Goal: Task Accomplishment & Management: Use online tool/utility

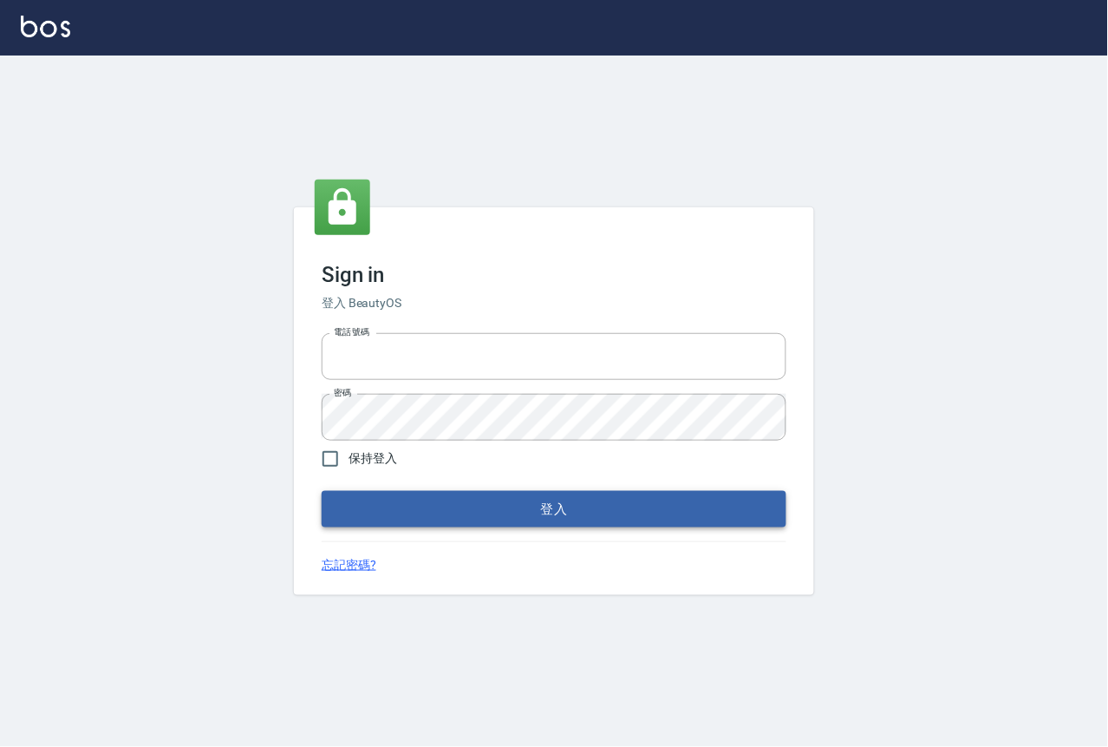
type input "0229908709"
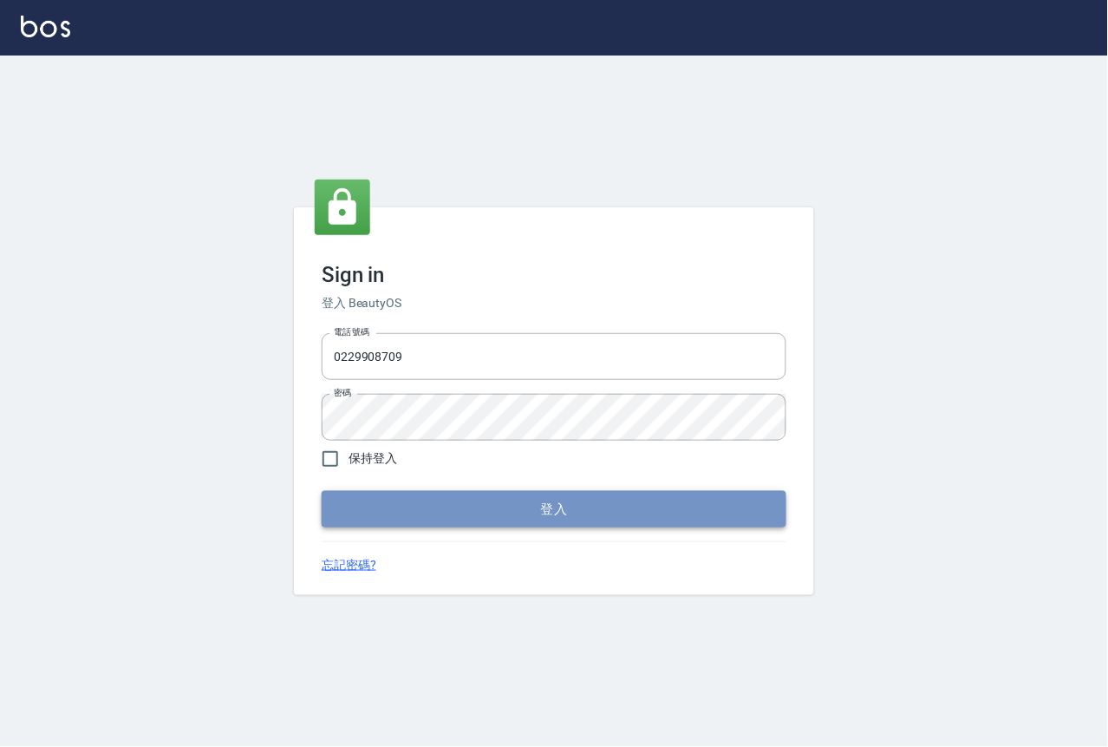
click at [518, 527] on button "登入" at bounding box center [554, 509] width 465 height 36
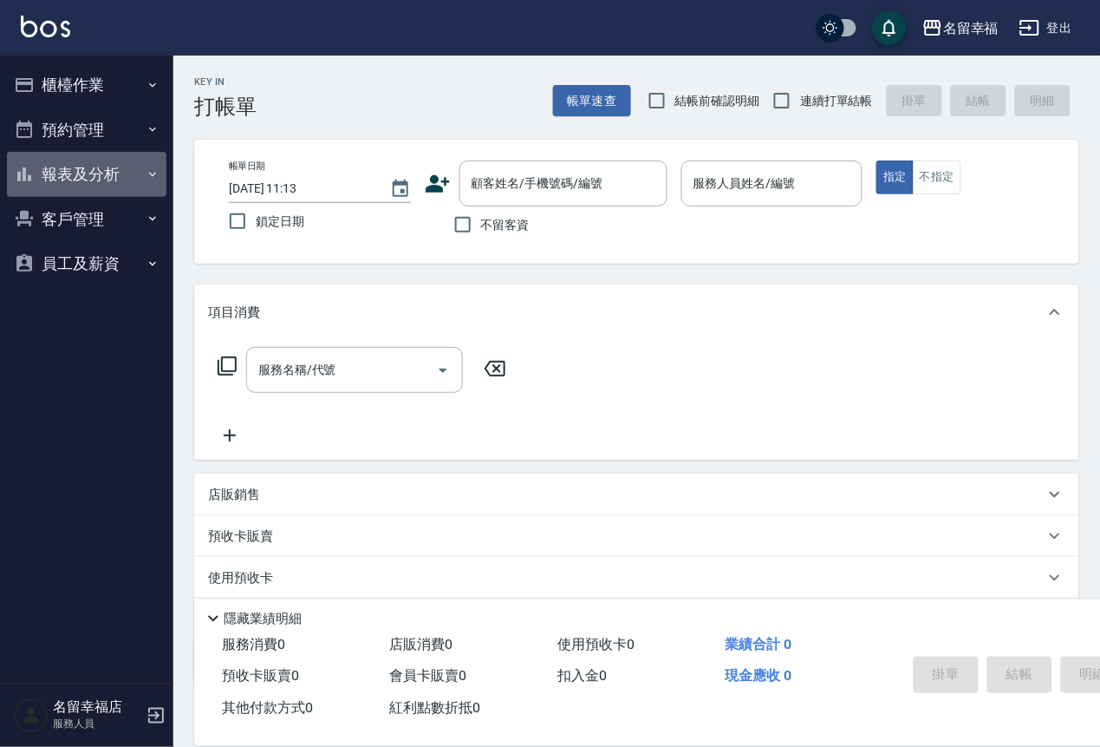
click at [113, 196] on button "報表及分析" at bounding box center [87, 174] width 160 height 45
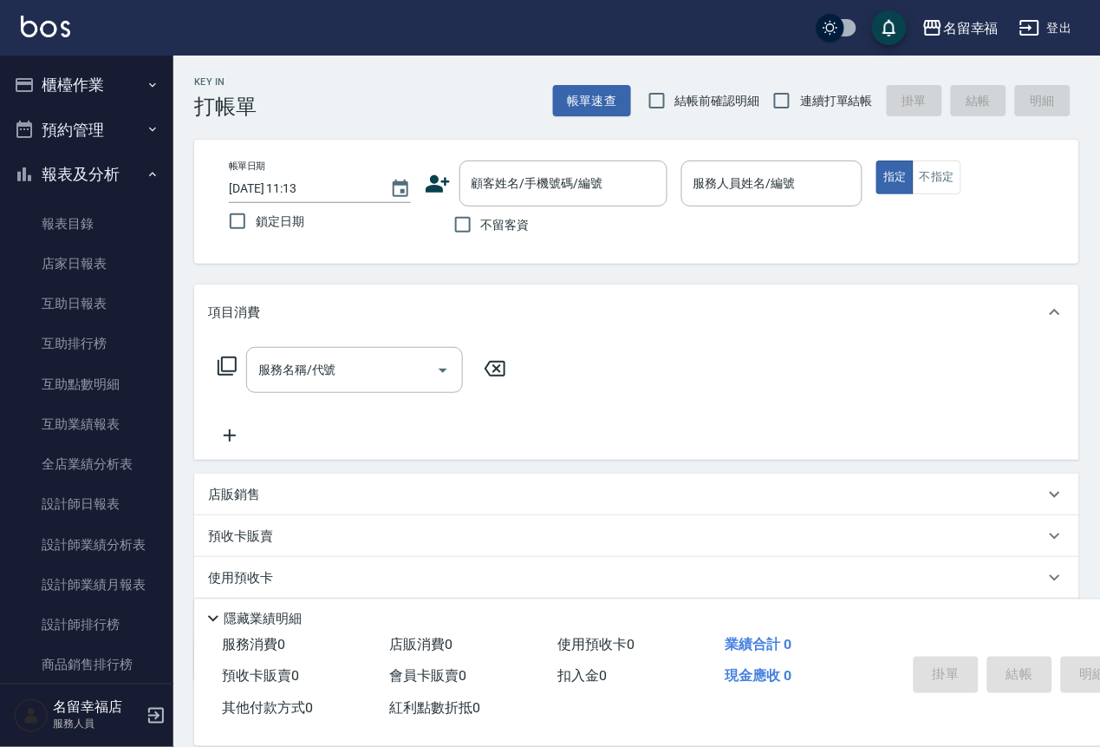
click at [80, 86] on button "櫃檯作業" at bounding box center [87, 84] width 160 height 45
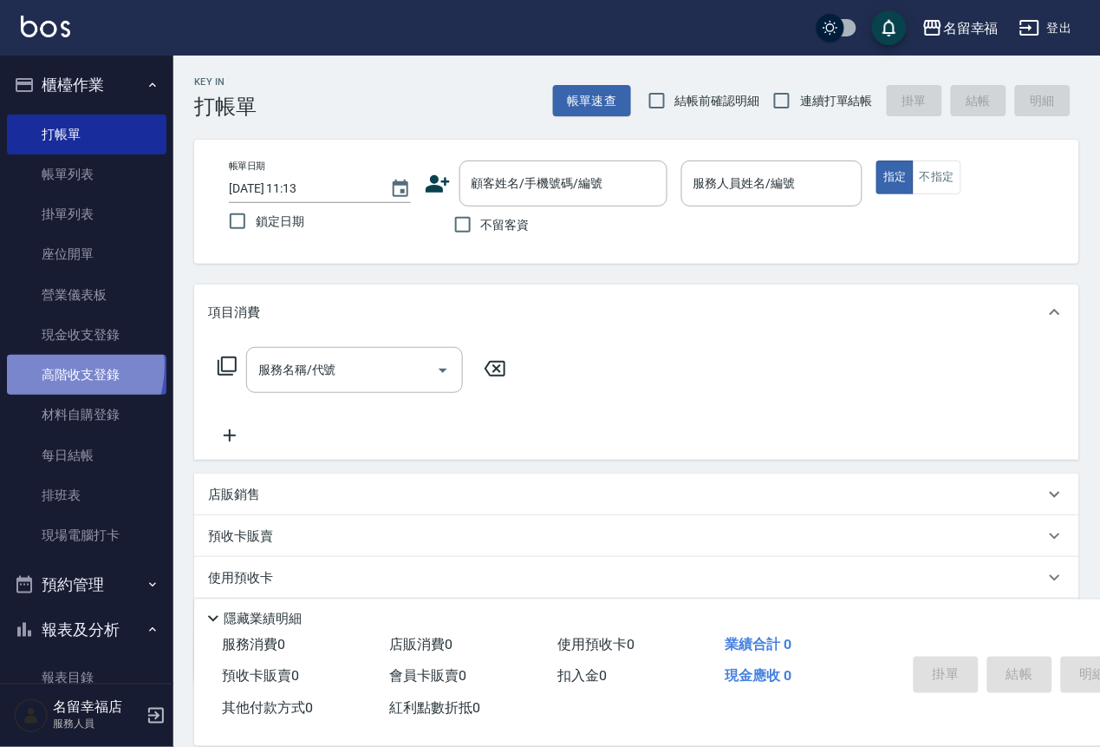
click at [56, 390] on link "高階收支登錄" at bounding box center [87, 375] width 160 height 40
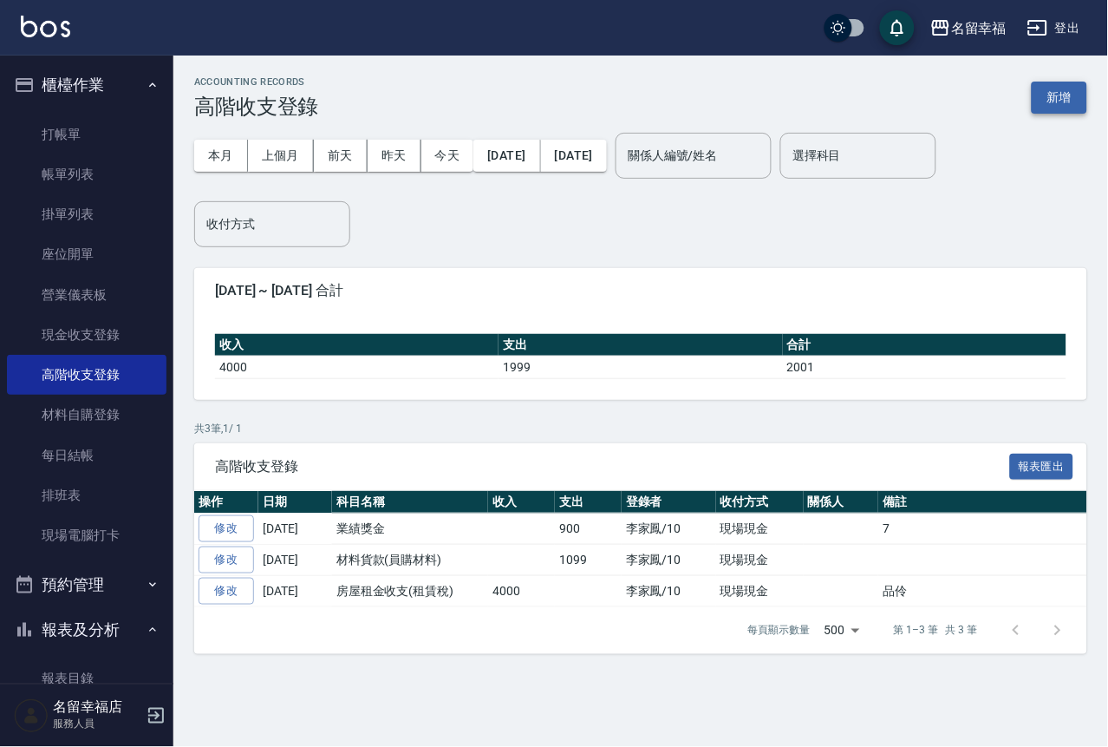
click at [1059, 89] on button "新增" at bounding box center [1059, 98] width 55 height 32
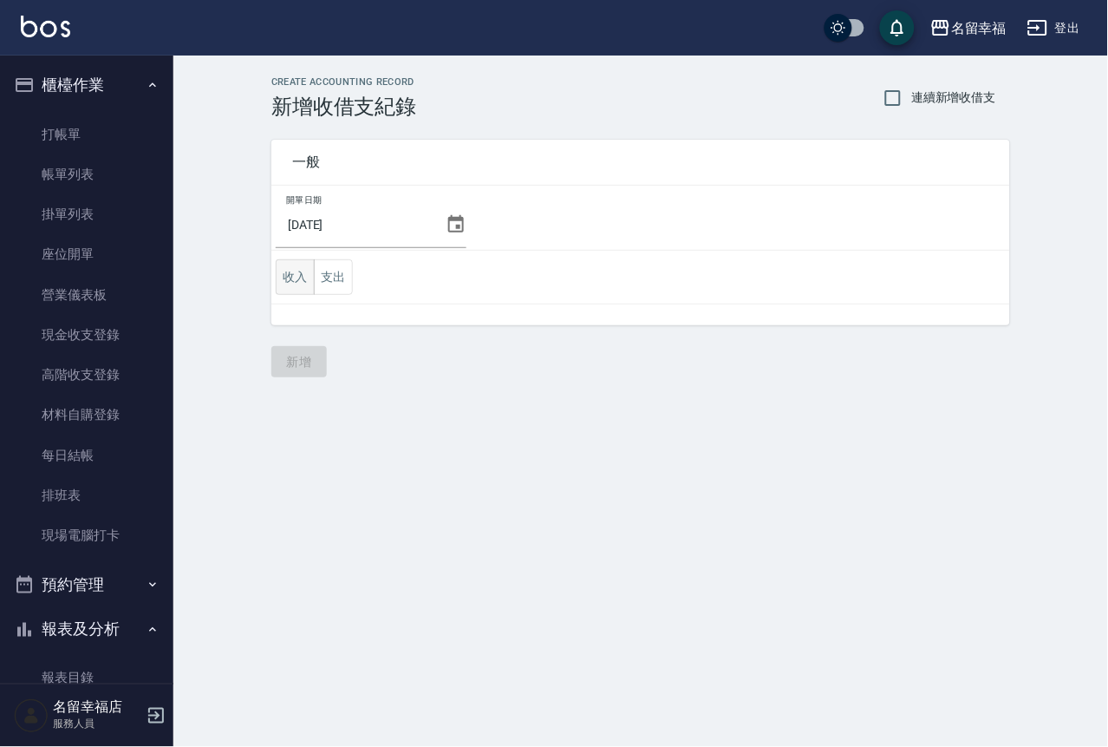
click at [290, 291] on button "收入" at bounding box center [295, 277] width 39 height 36
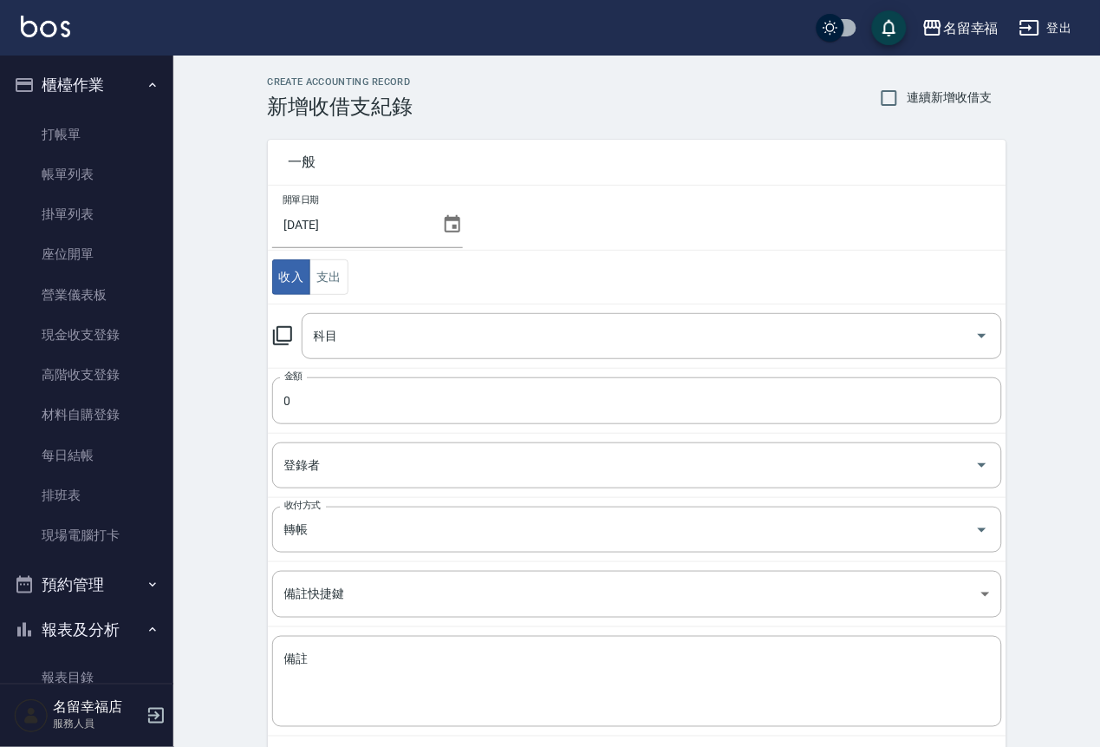
click at [293, 344] on icon at bounding box center [282, 335] width 21 height 21
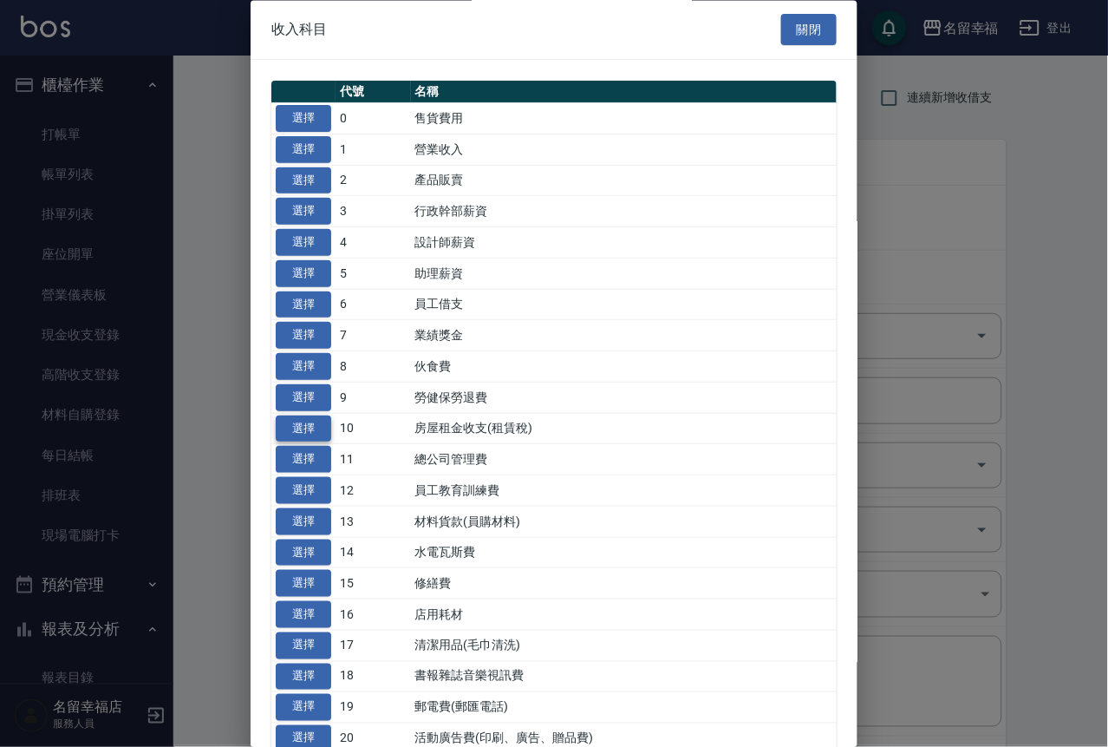
click at [307, 442] on button "選擇" at bounding box center [303, 428] width 55 height 27
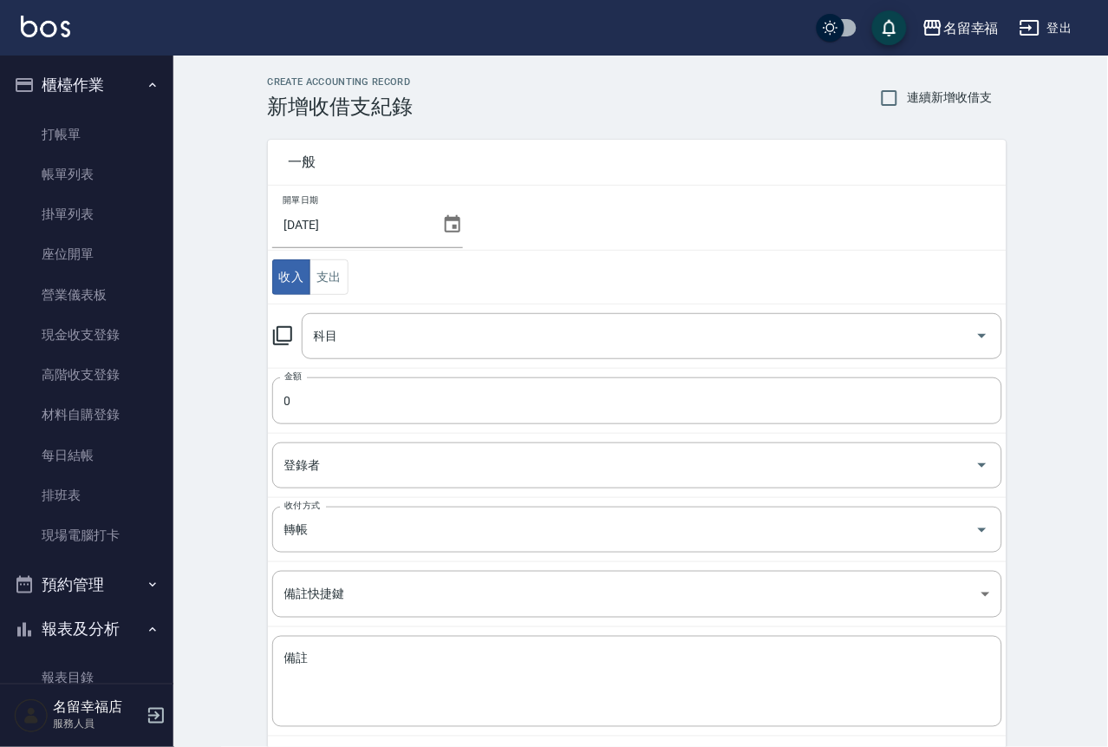
type input "10 房屋租金收支(租賃稅)"
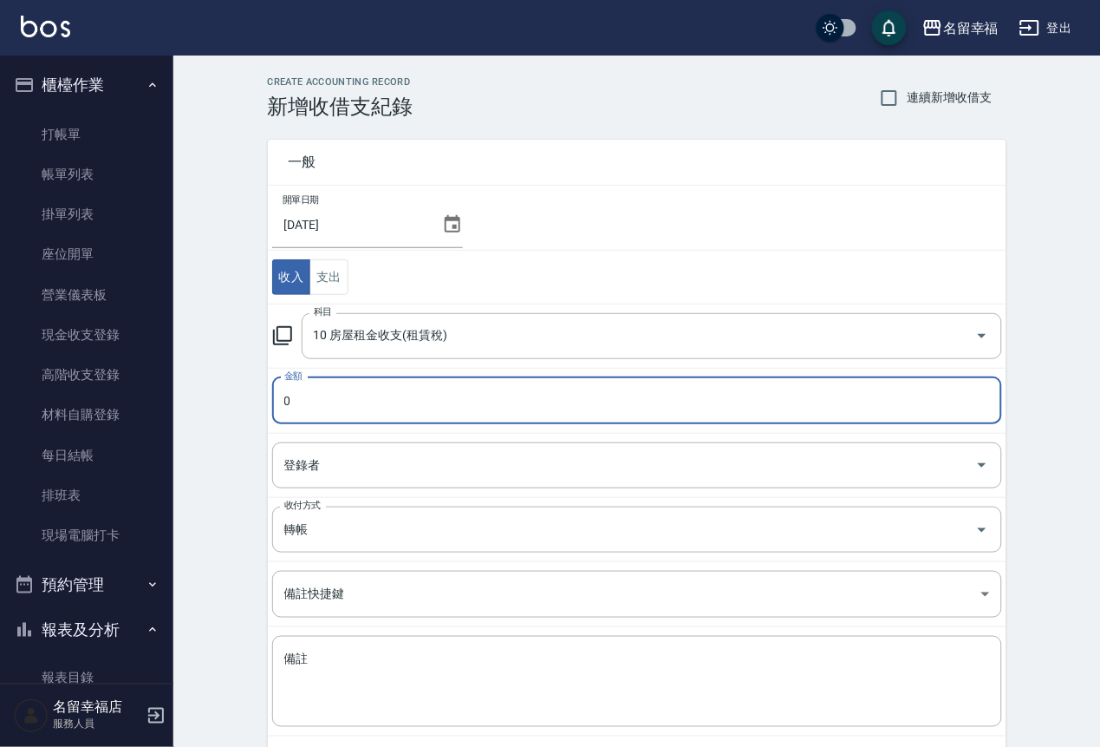
click at [310, 424] on input "0" at bounding box center [637, 400] width 730 height 47
type input "15000"
click at [292, 465] on div "登錄者 登錄者" at bounding box center [637, 465] width 730 height 46
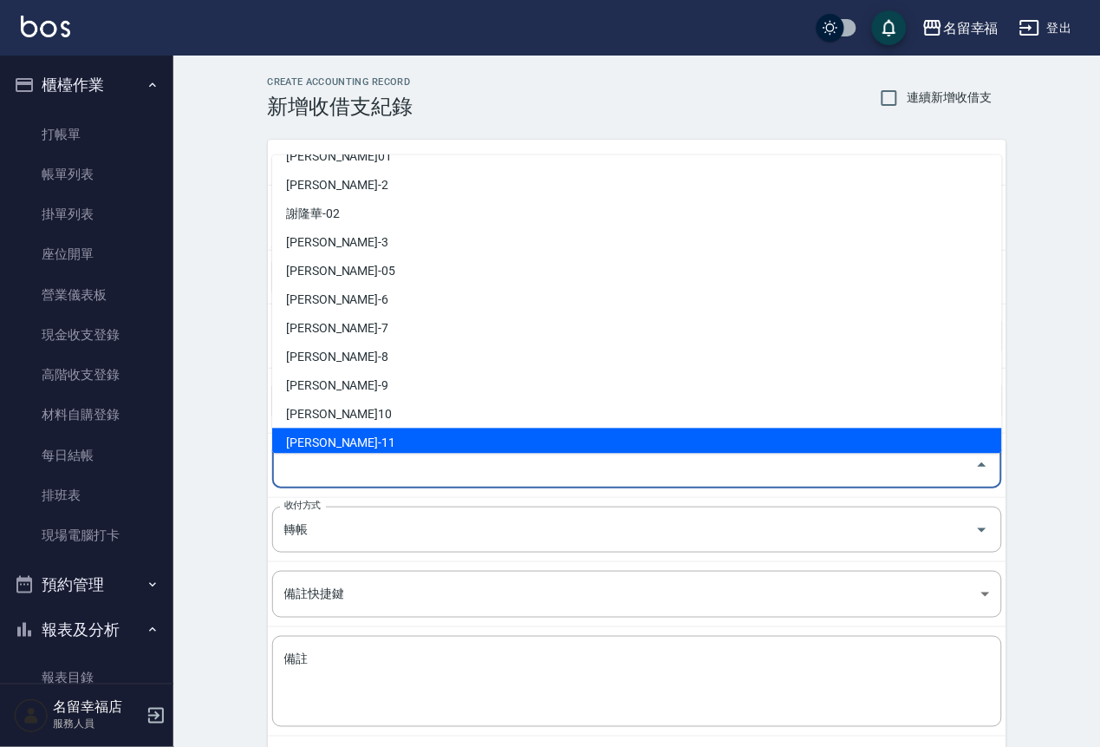
scroll to position [130, 0]
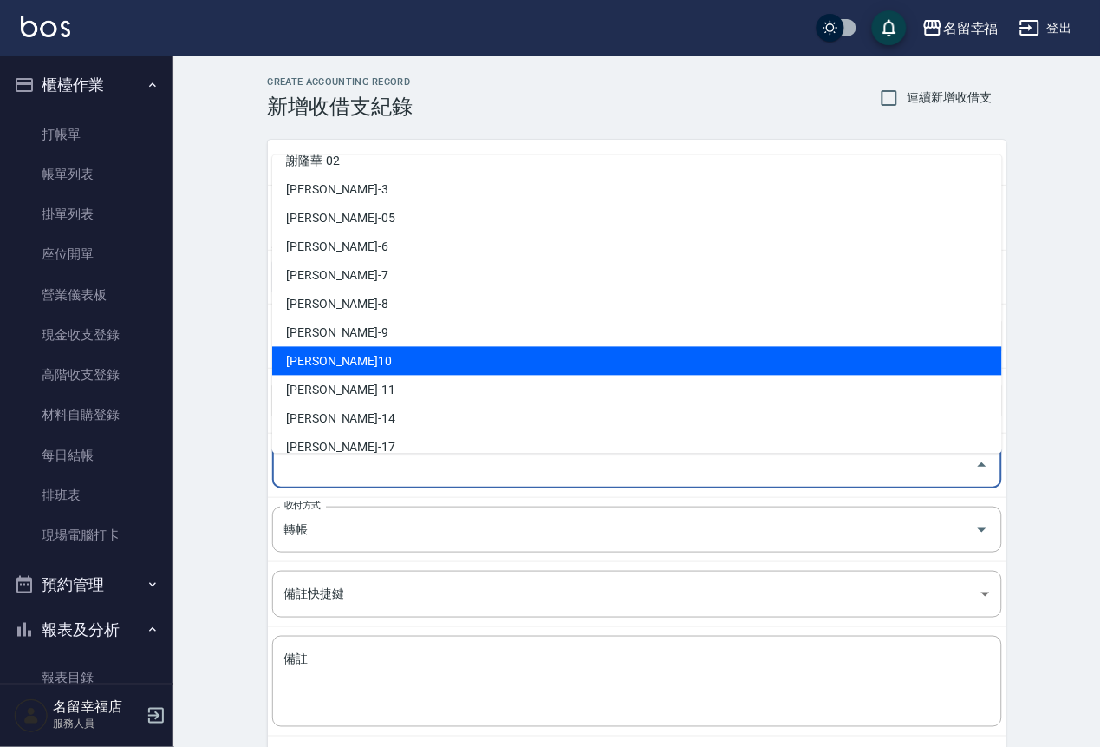
click at [403, 368] on li "[PERSON_NAME]10" at bounding box center [637, 360] width 730 height 29
type input "[PERSON_NAME]10"
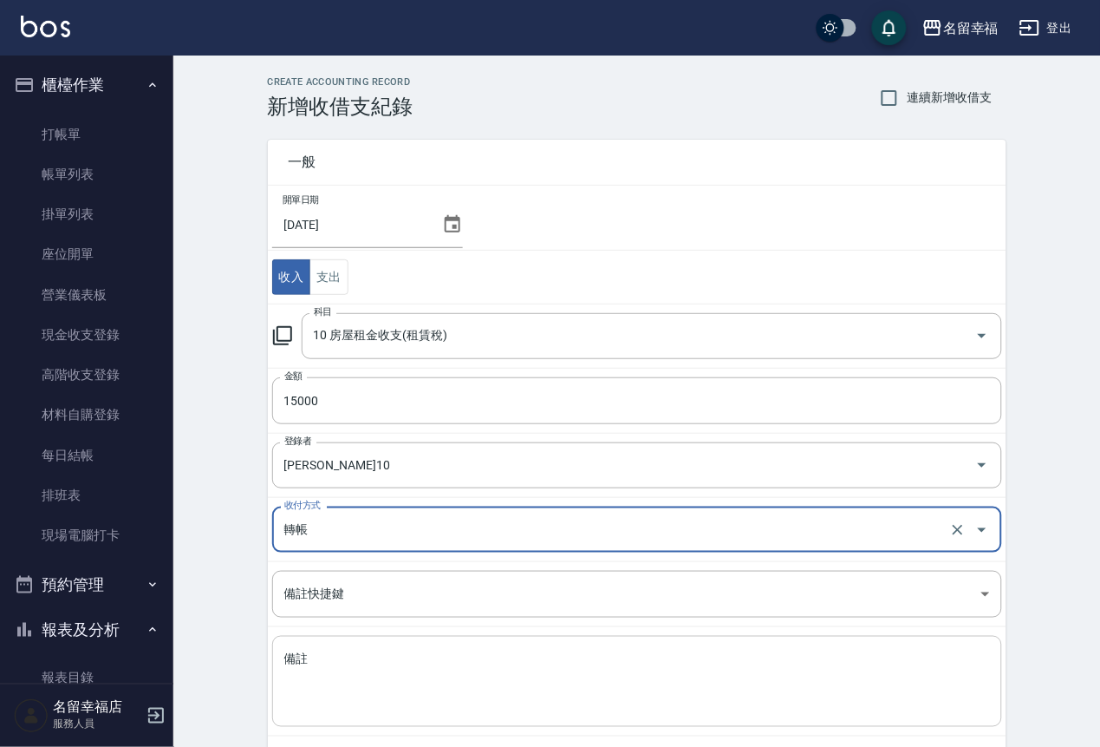
click at [410, 693] on textarea "備註" at bounding box center [637, 681] width 706 height 62
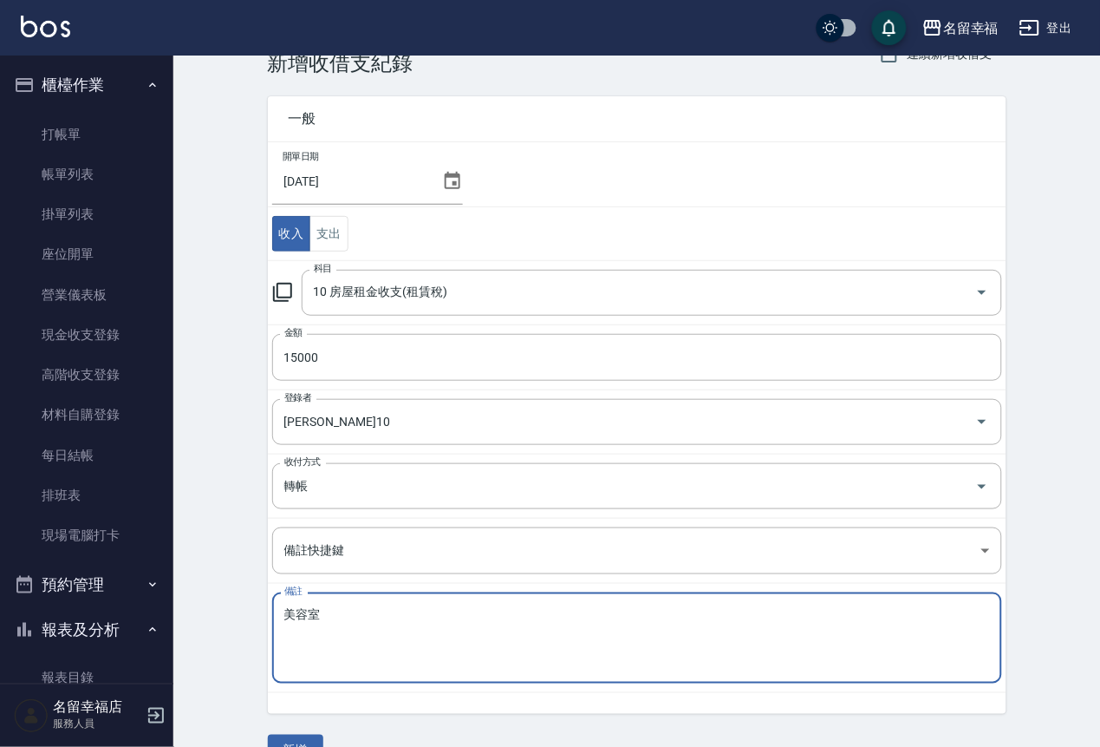
scroll to position [98, 0]
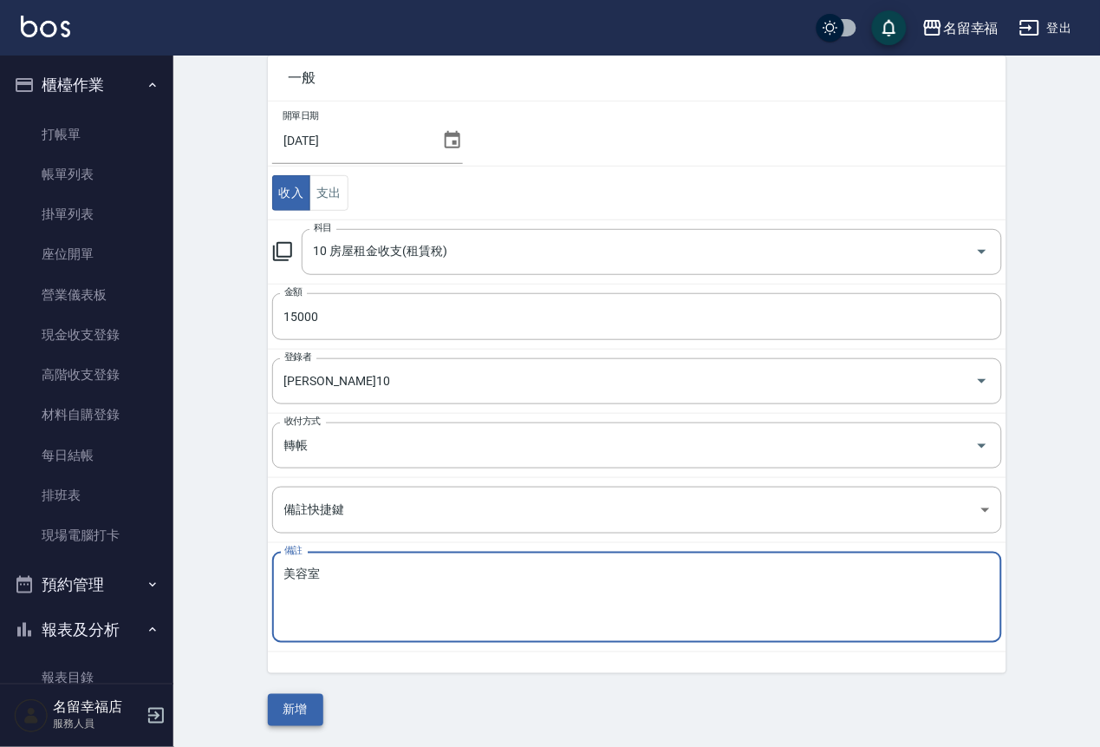
type textarea "美容室"
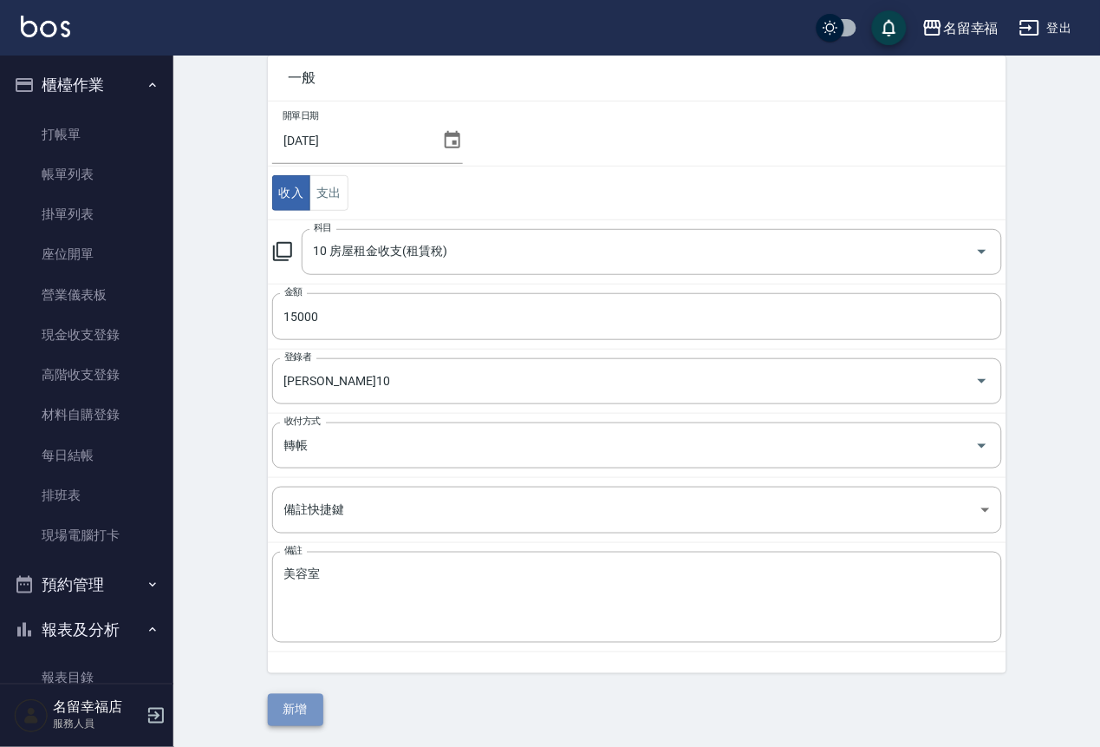
click at [296, 698] on button "新增" at bounding box center [295, 710] width 55 height 32
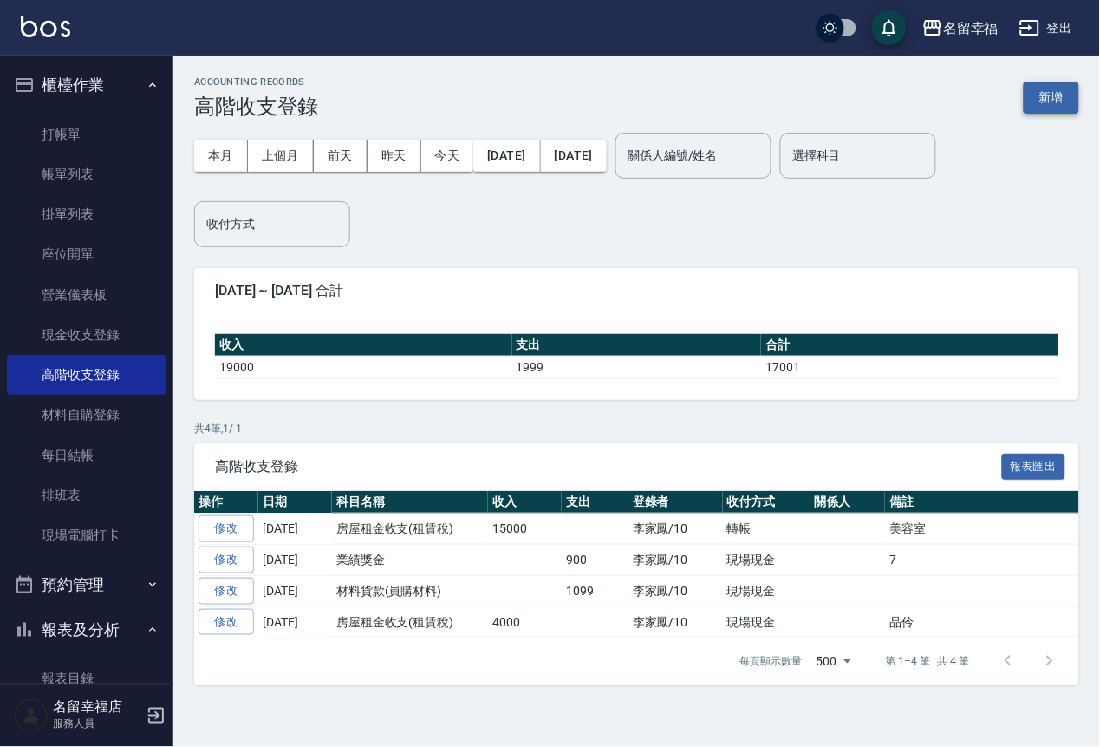
click at [1055, 104] on button "新增" at bounding box center [1051, 98] width 55 height 32
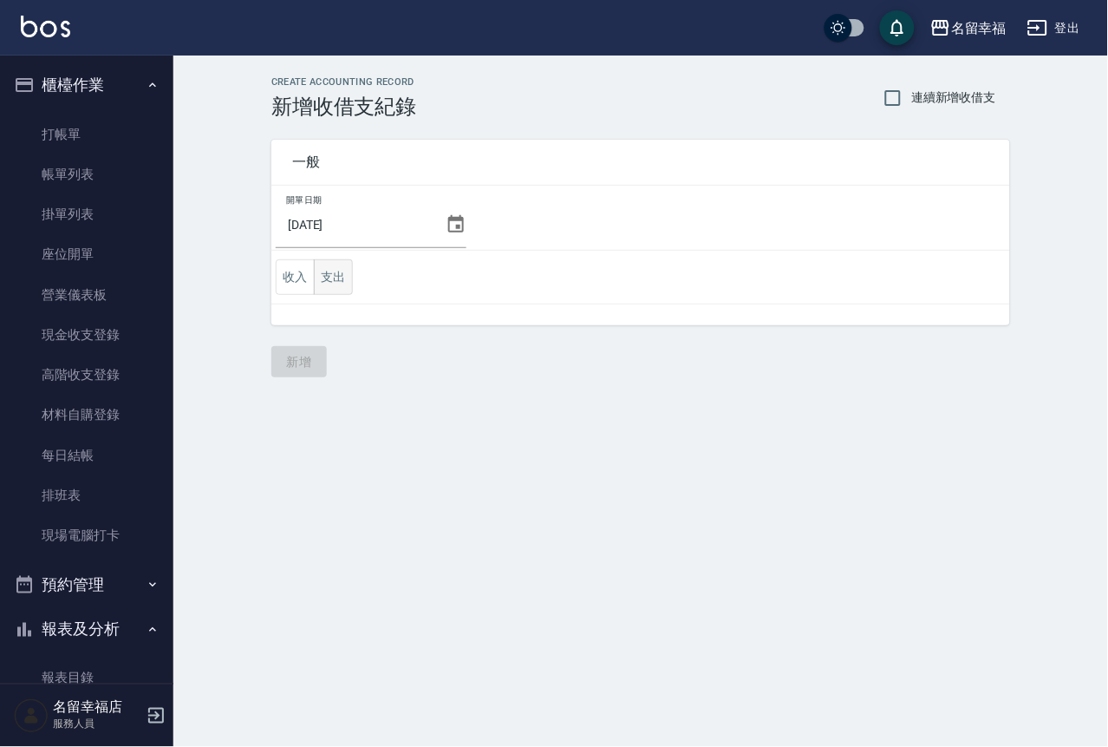
click at [326, 294] on button "支出" at bounding box center [333, 277] width 39 height 36
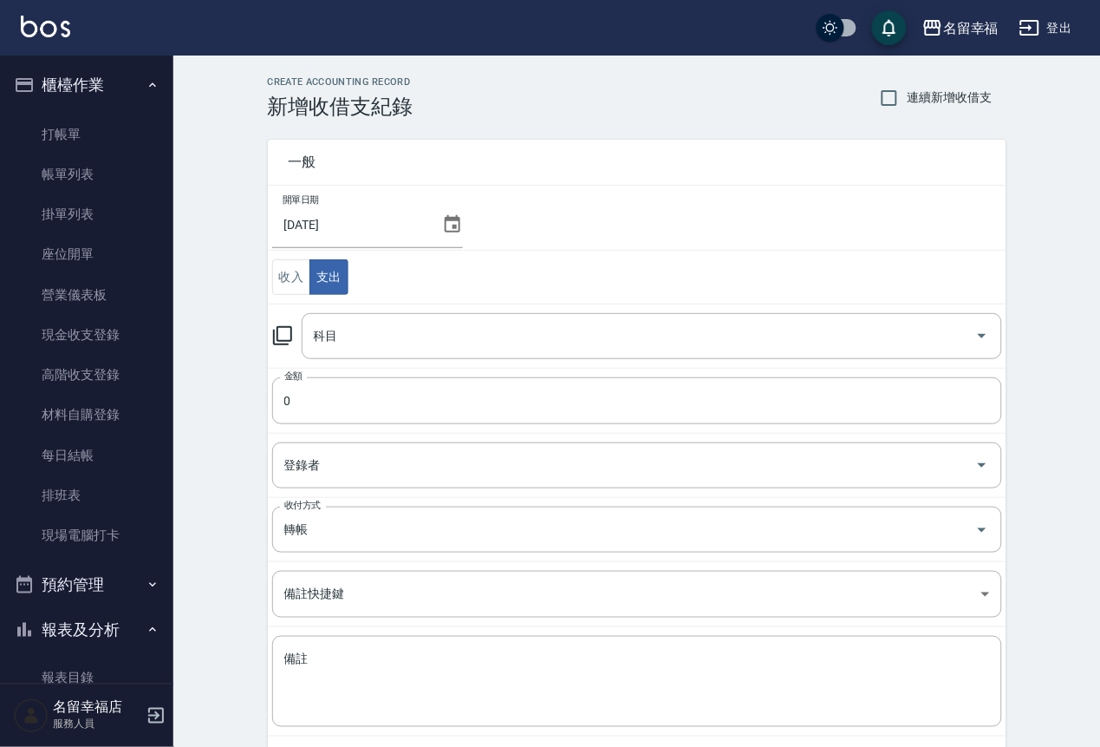
click at [293, 336] on icon at bounding box center [282, 335] width 21 height 21
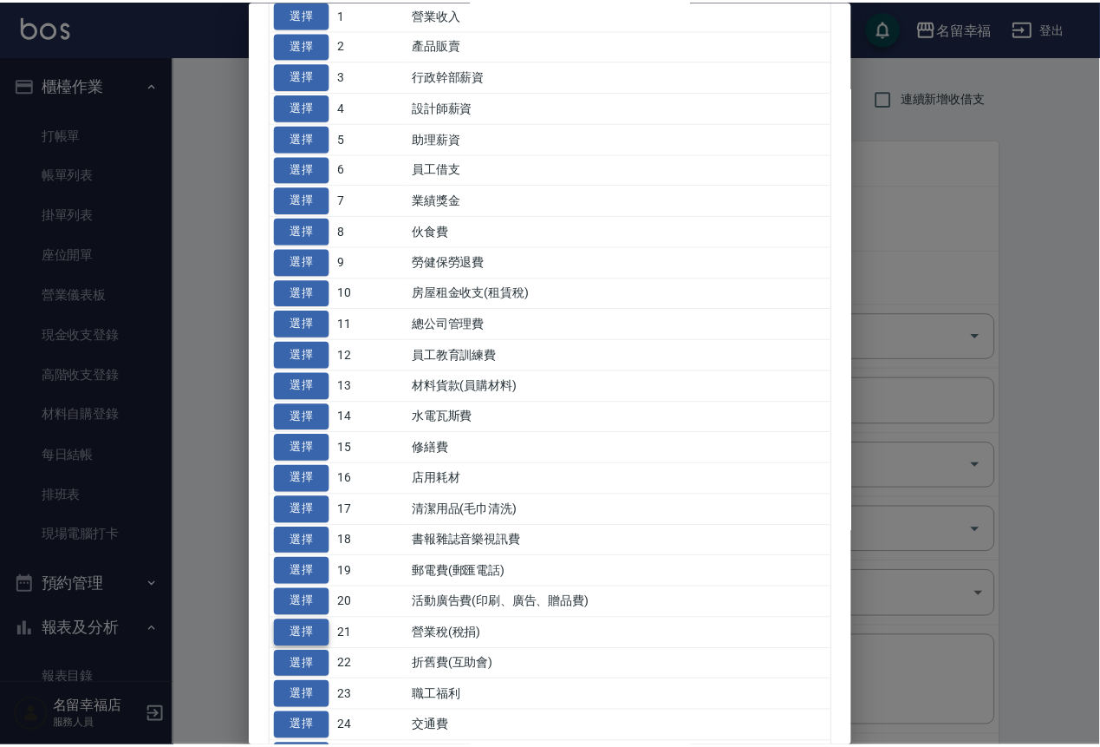
scroll to position [390, 0]
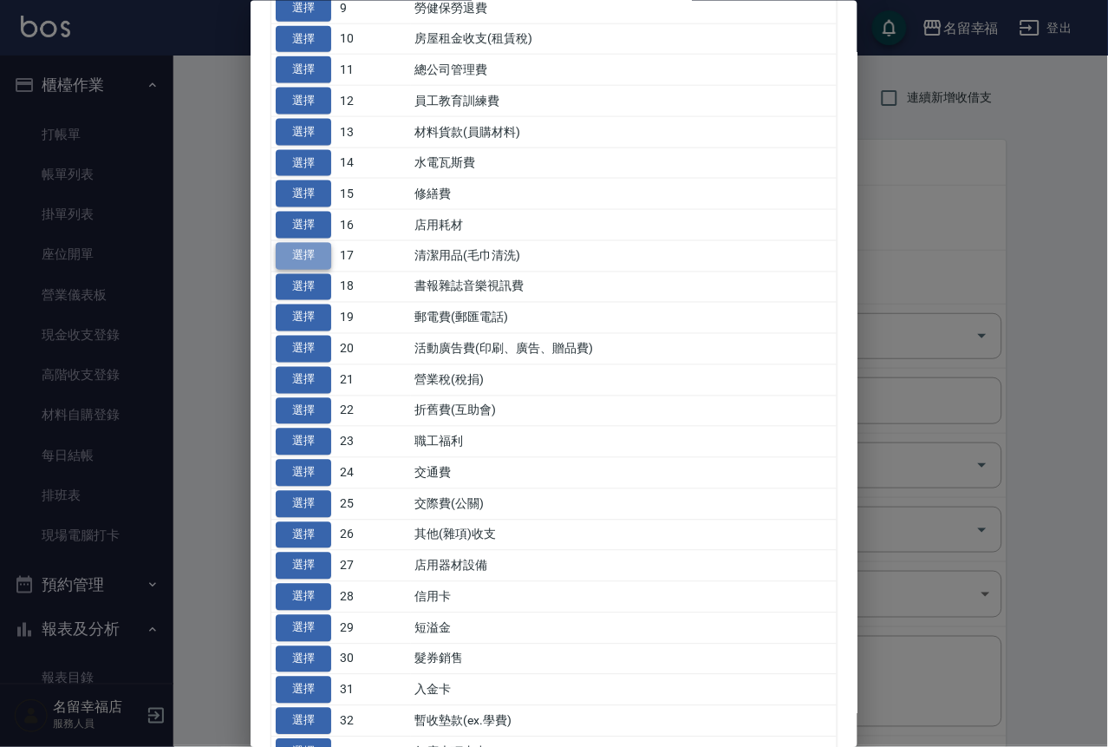
click at [318, 269] on button "選擇" at bounding box center [303, 255] width 55 height 27
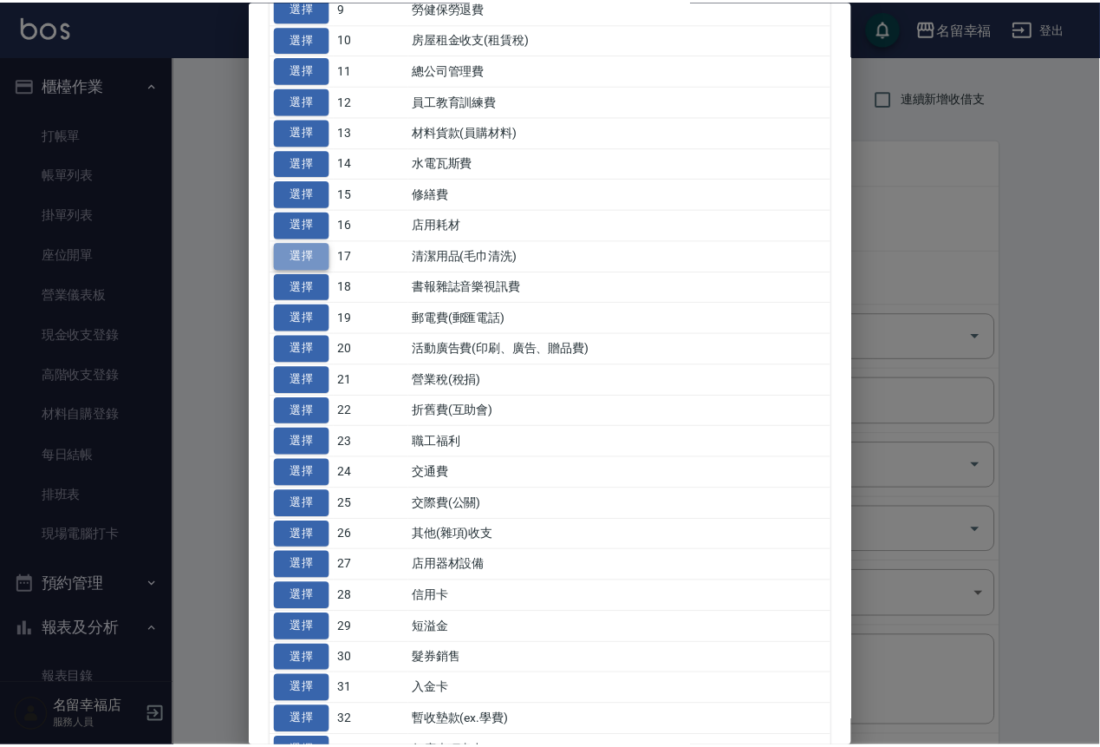
type input "17 清潔用品(毛巾清洗)"
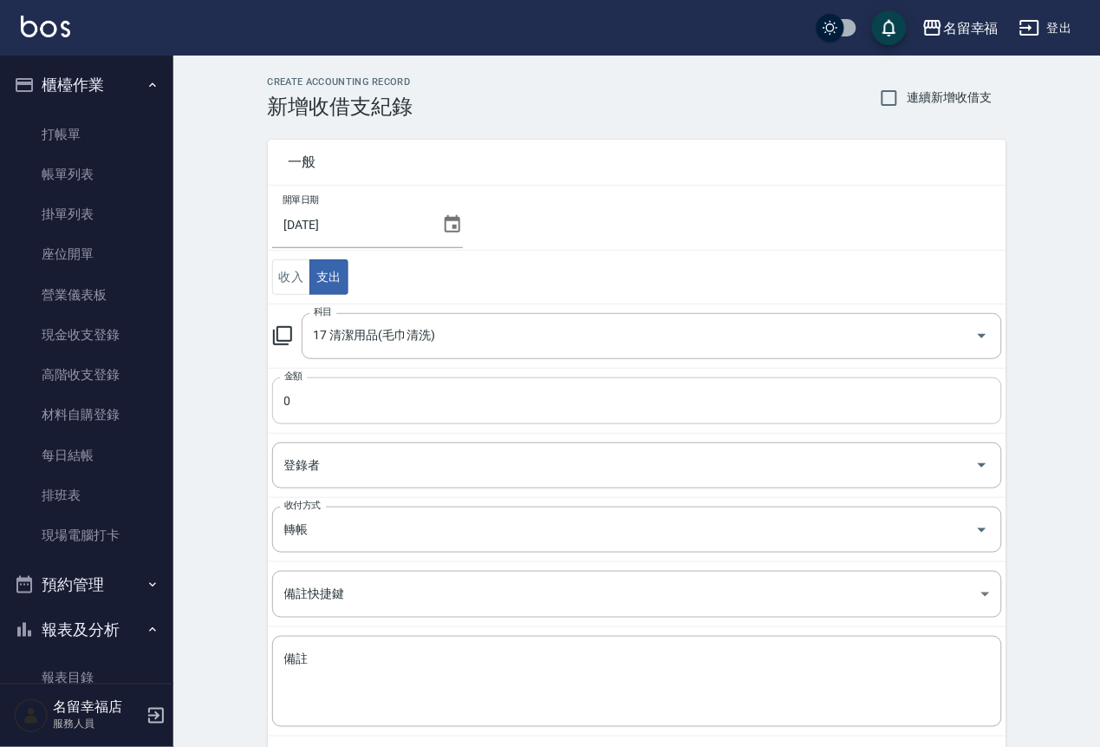
click at [338, 421] on input "0" at bounding box center [637, 400] width 730 height 47
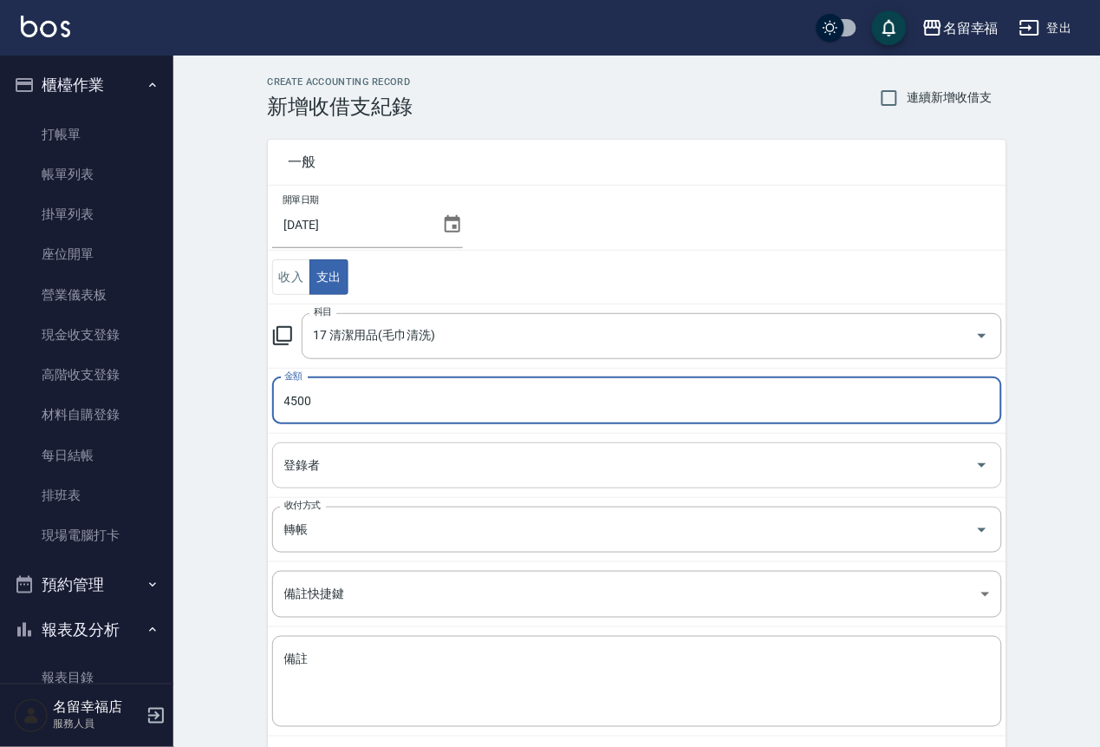
type input "4500"
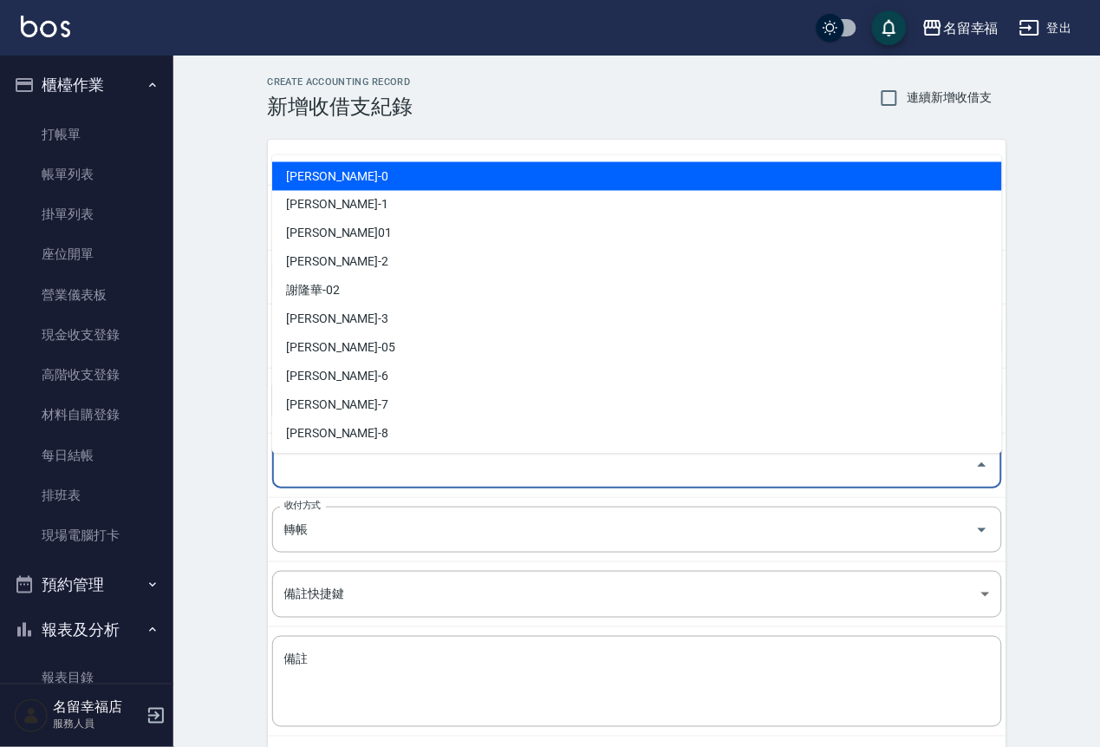
click at [364, 480] on input "登錄者" at bounding box center [624, 465] width 689 height 30
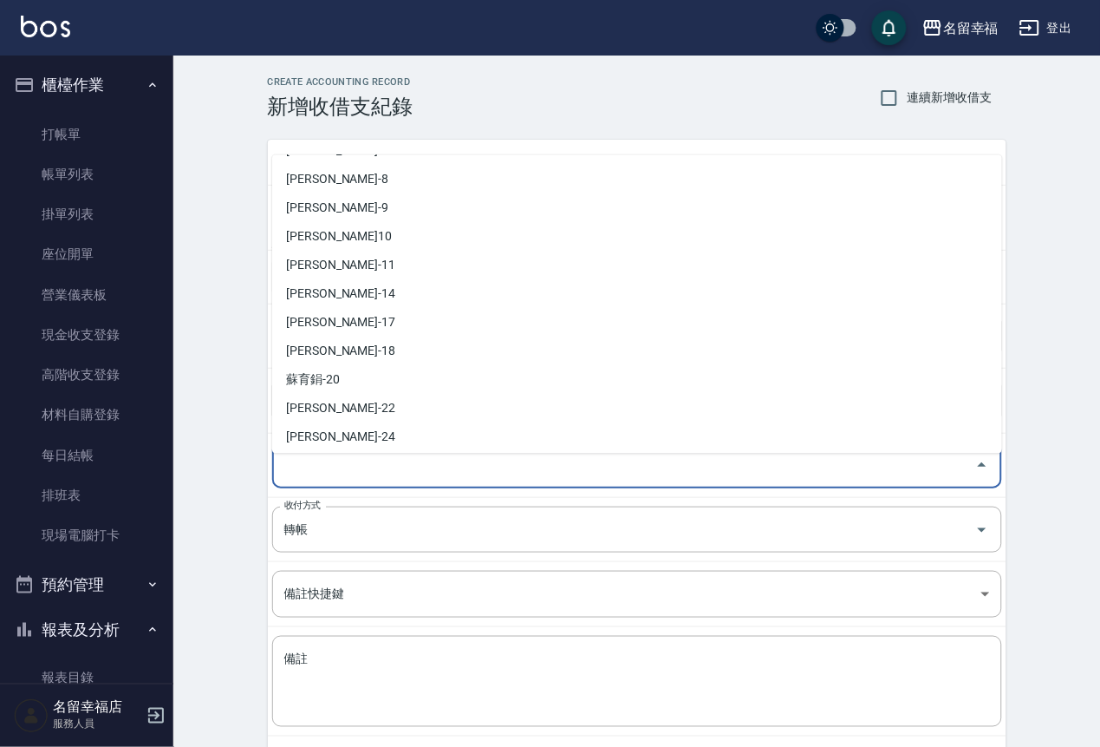
scroll to position [260, 0]
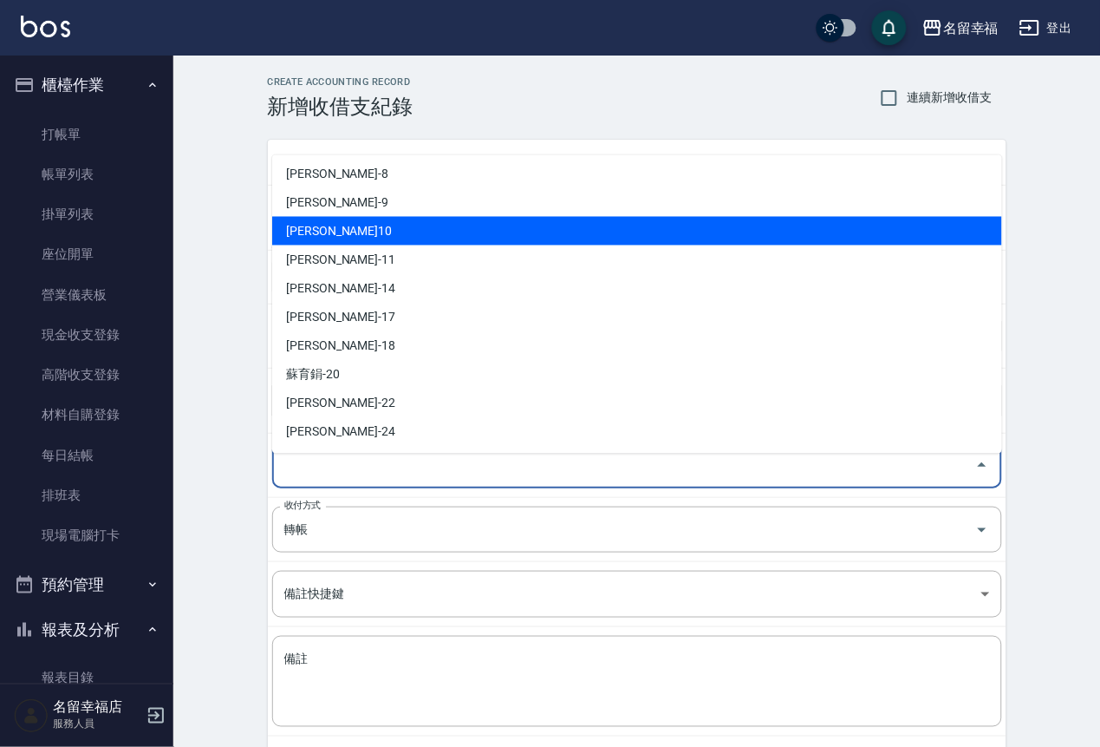
click at [382, 237] on li "[PERSON_NAME]10" at bounding box center [637, 230] width 730 height 29
type input "[PERSON_NAME]10"
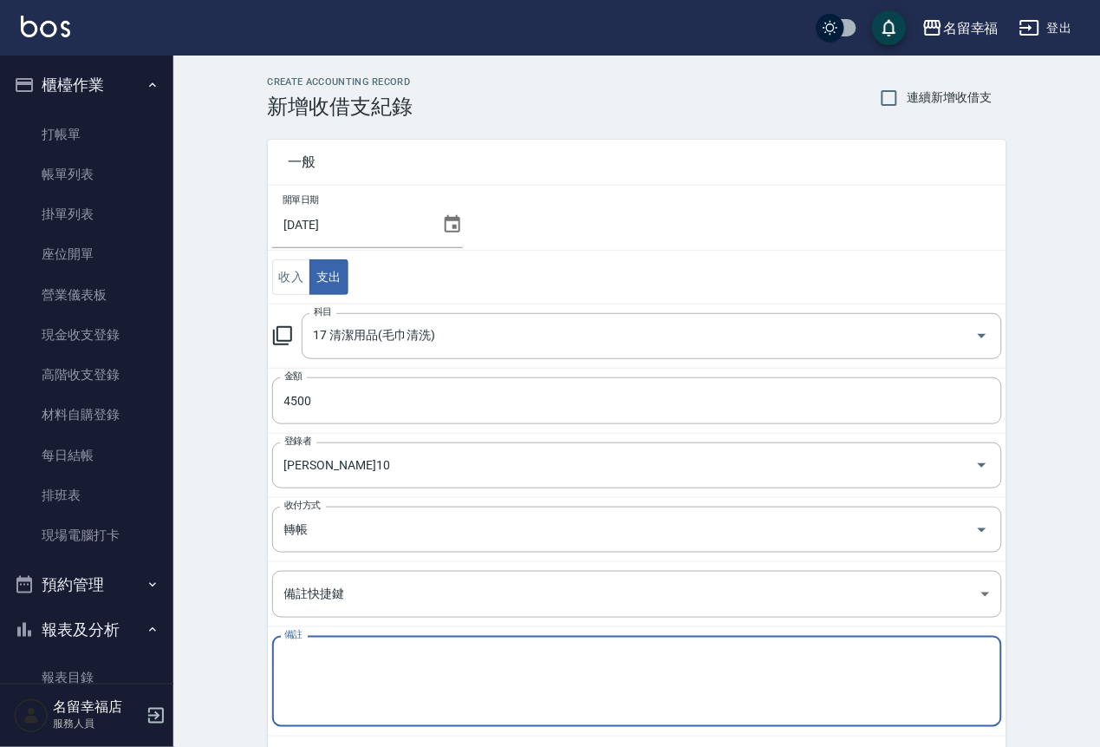
click at [440, 676] on textarea "備註" at bounding box center [637, 681] width 706 height 62
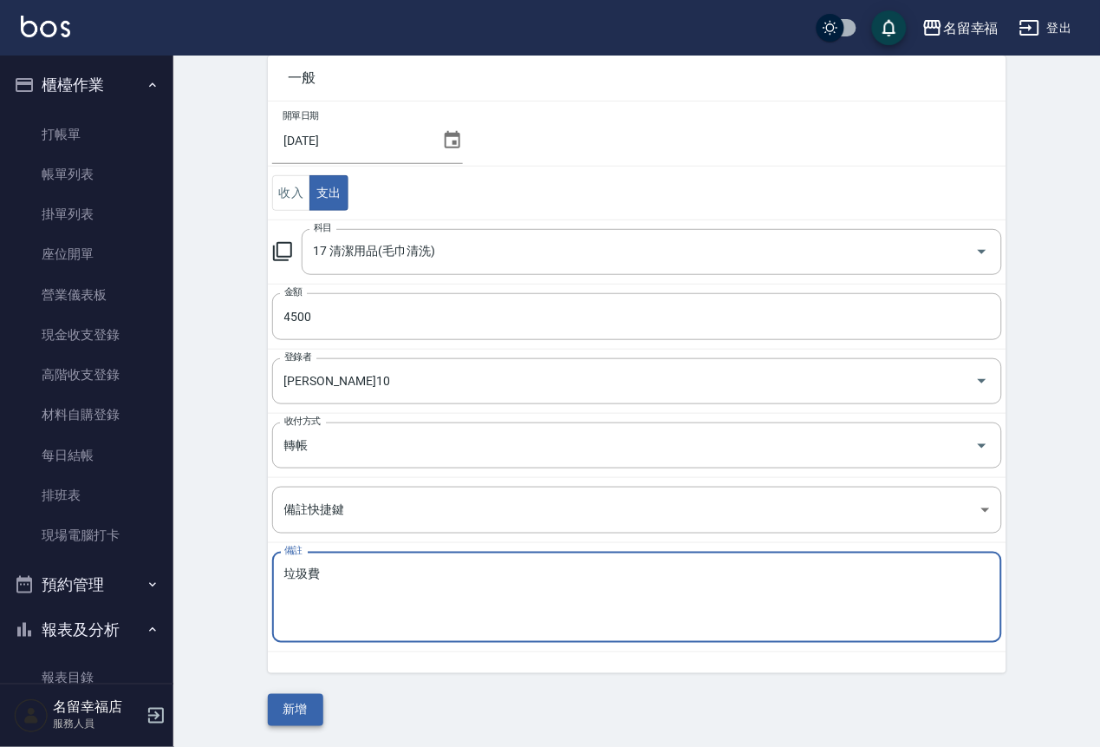
type textarea "垃圾費"
click at [293, 701] on button "新增" at bounding box center [295, 710] width 55 height 32
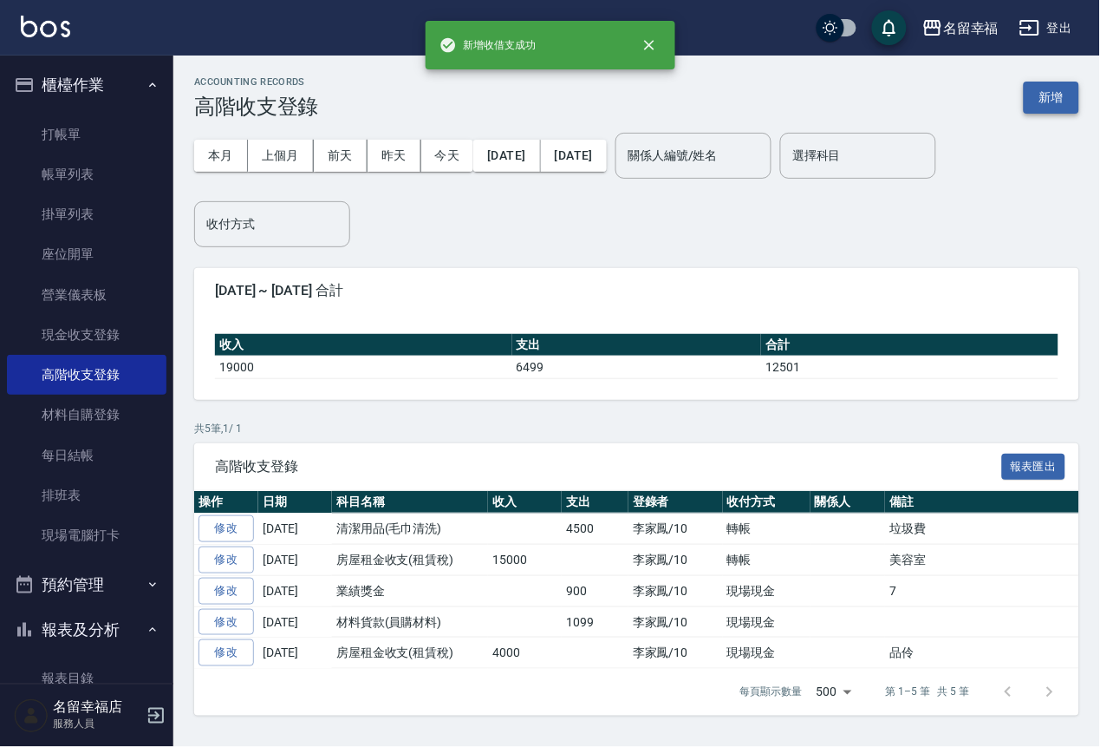
click at [1061, 101] on button "新增" at bounding box center [1051, 98] width 55 height 32
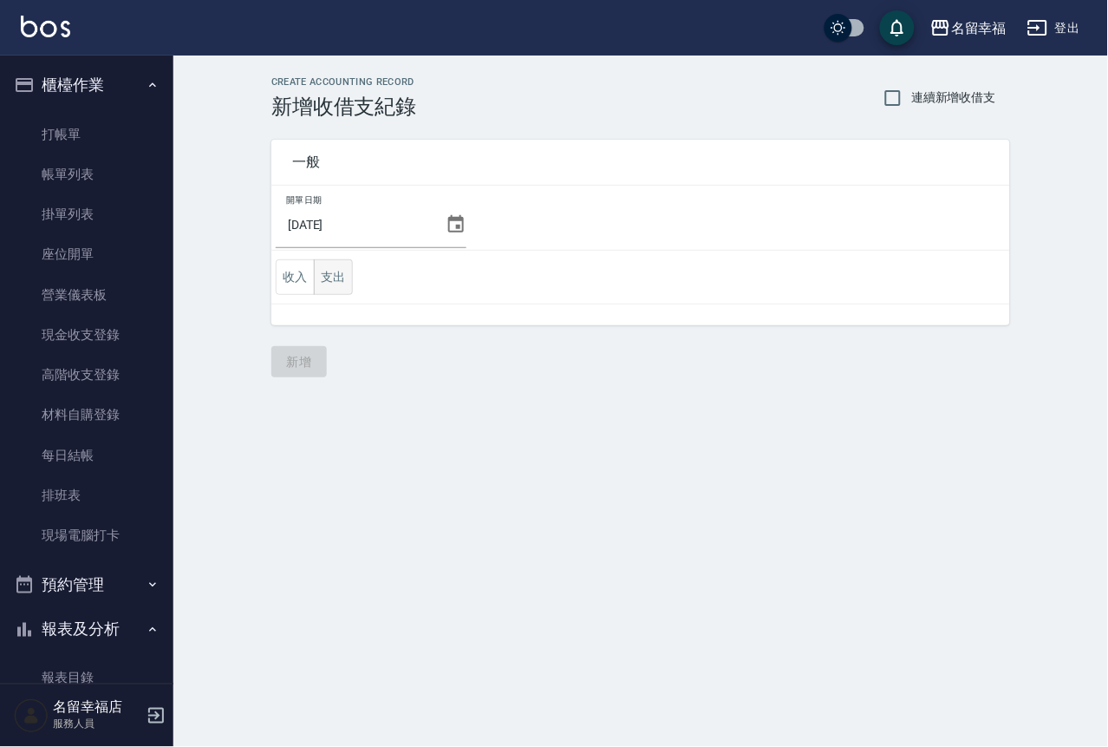
click at [338, 281] on button "支出" at bounding box center [333, 277] width 39 height 36
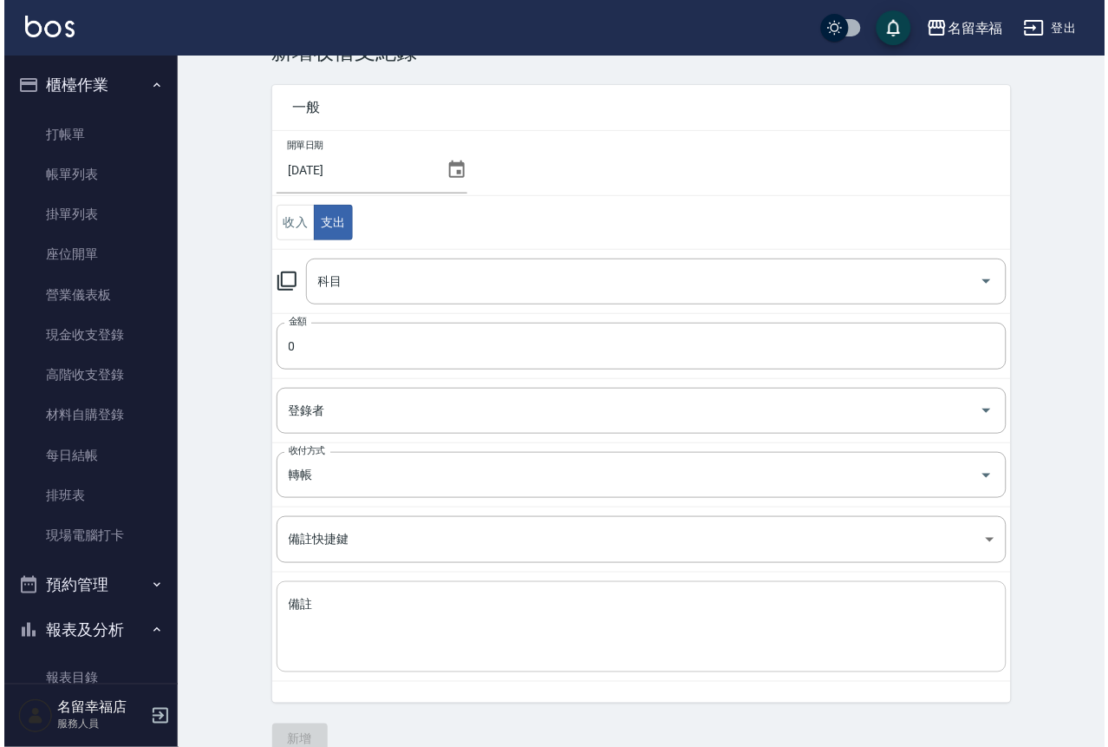
scroll to position [98, 0]
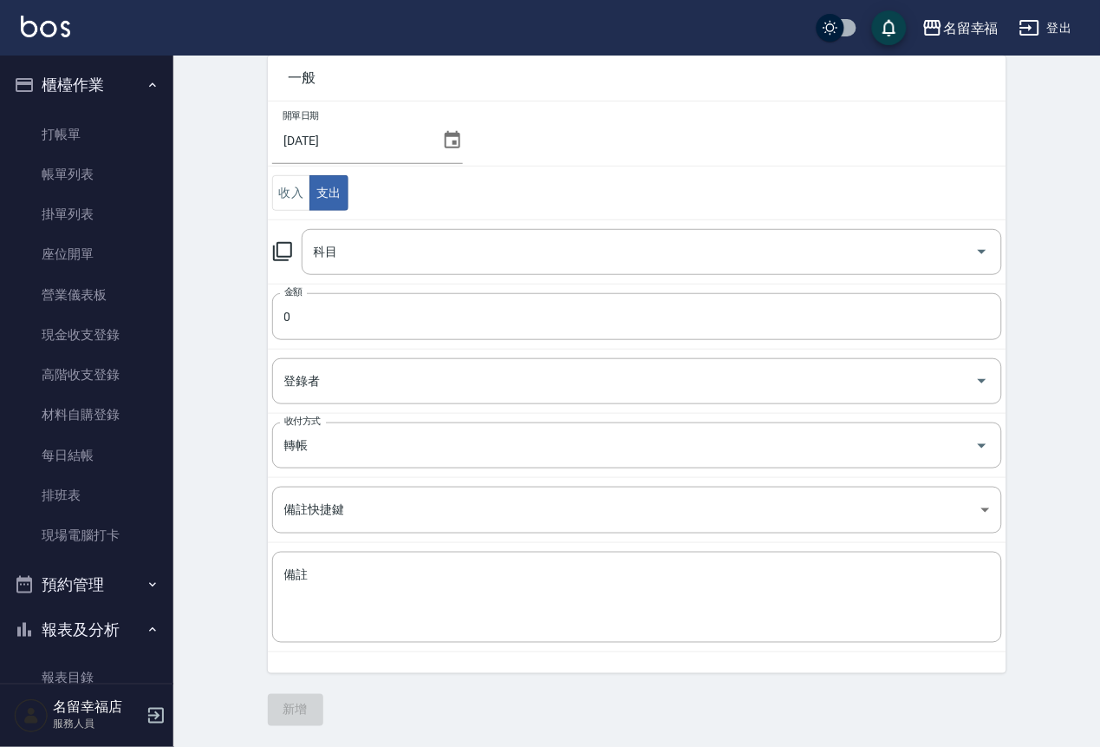
click at [293, 241] on icon at bounding box center [282, 251] width 21 height 21
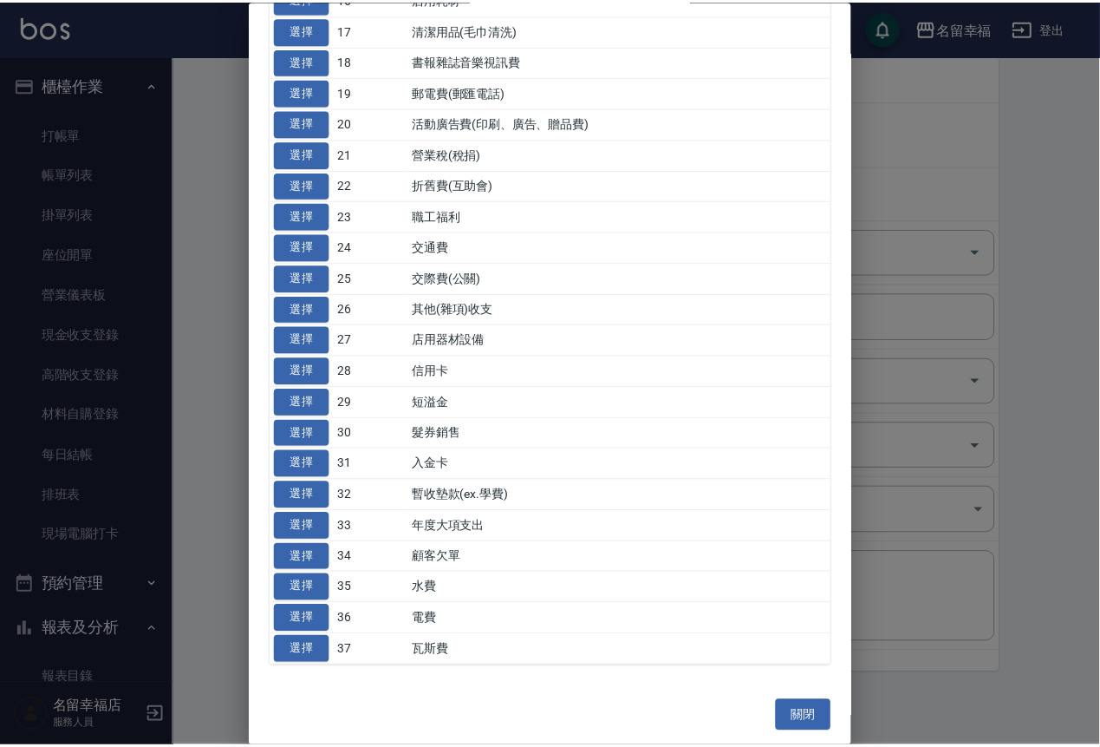
scroll to position [1092, 0]
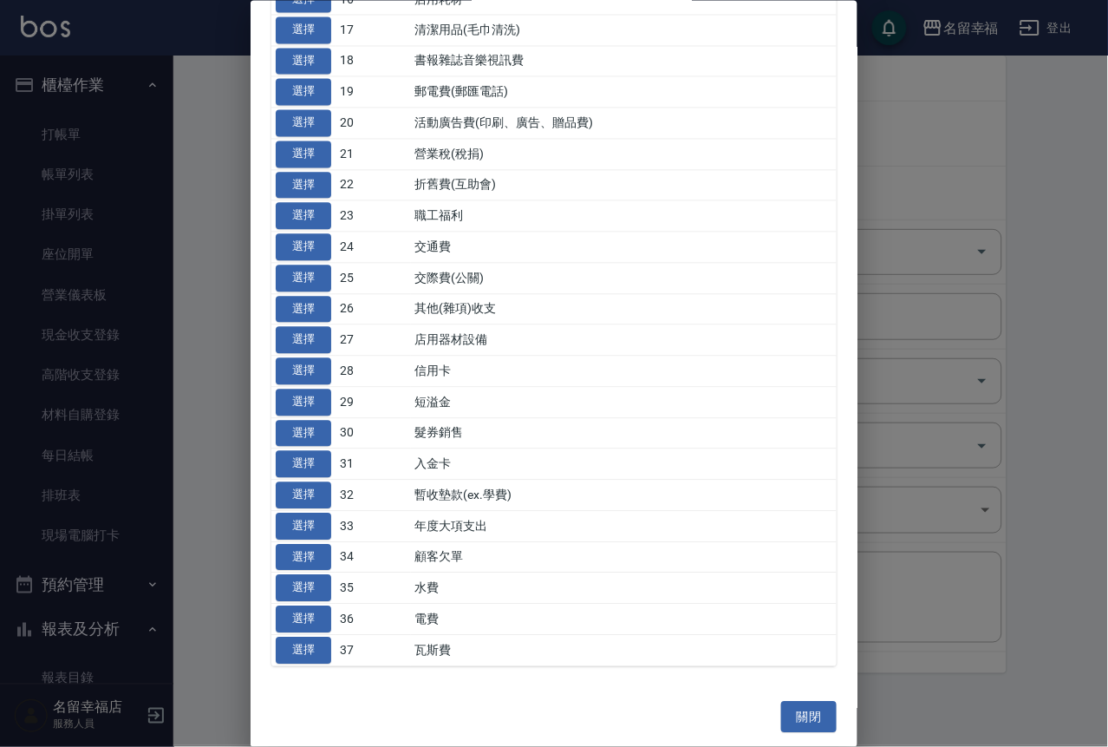
click at [298, 575] on button "選擇" at bounding box center [303, 588] width 55 height 27
type input "35 水費"
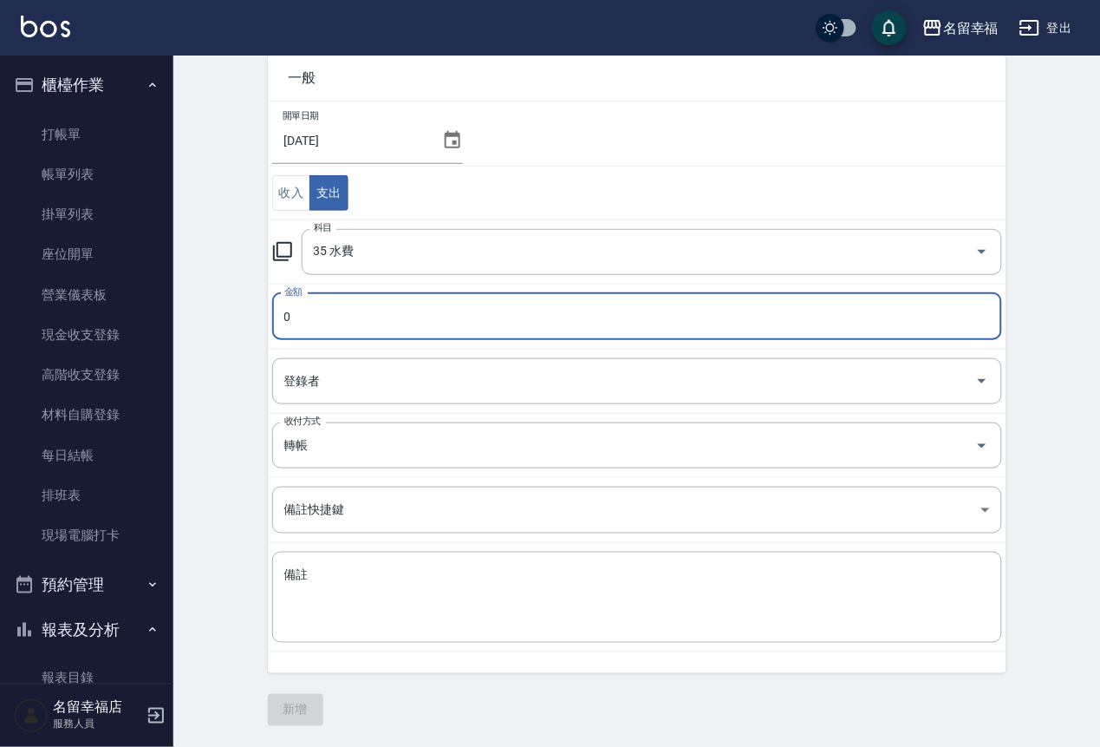
click at [384, 312] on input "0" at bounding box center [637, 316] width 730 height 47
type input "445"
click at [340, 389] on input "登錄者" at bounding box center [624, 381] width 689 height 30
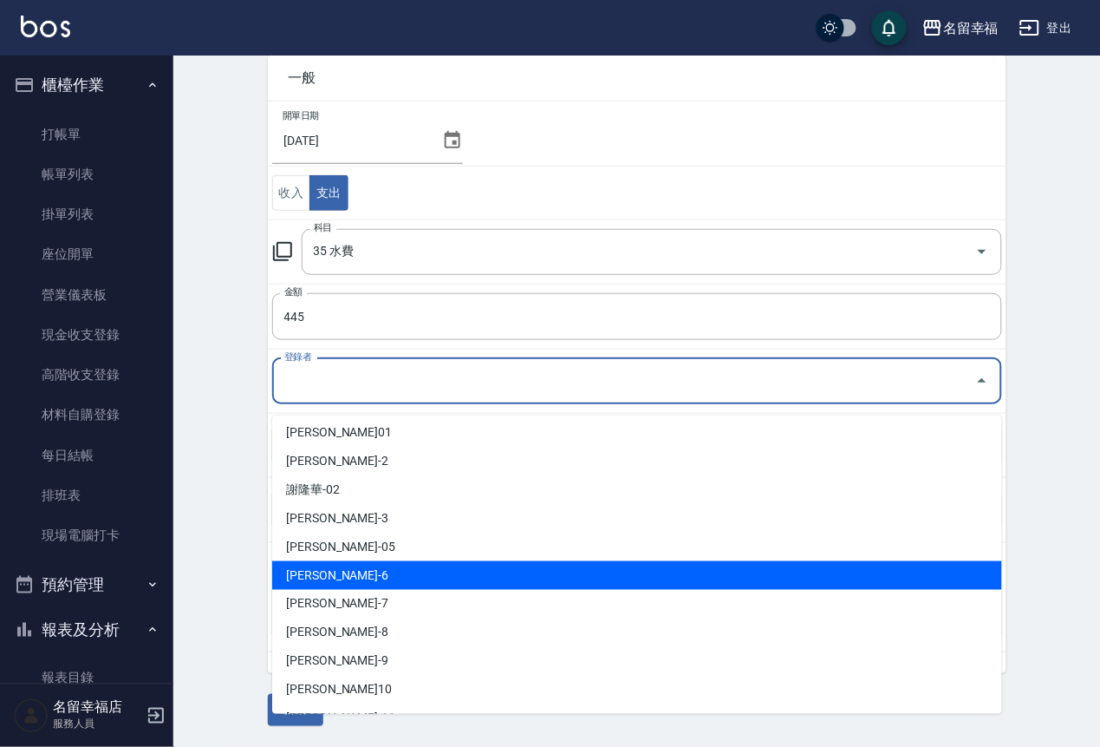
scroll to position [130, 0]
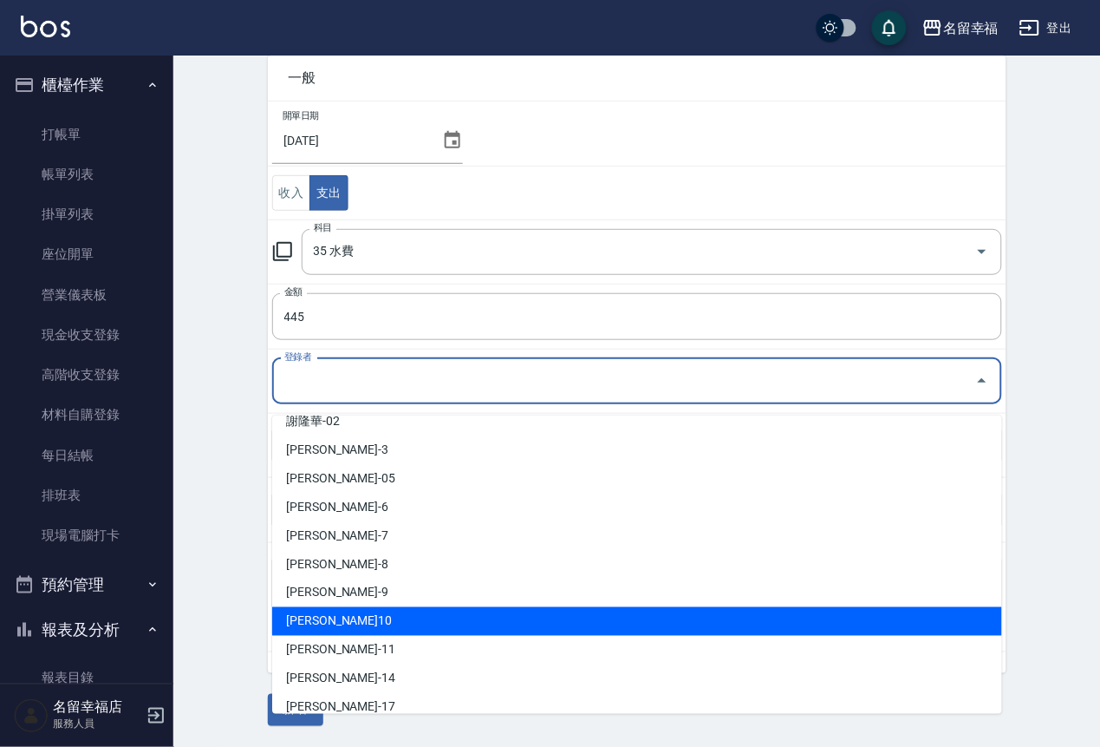
click at [360, 610] on li "[PERSON_NAME]10" at bounding box center [637, 621] width 730 height 29
type input "[PERSON_NAME]10"
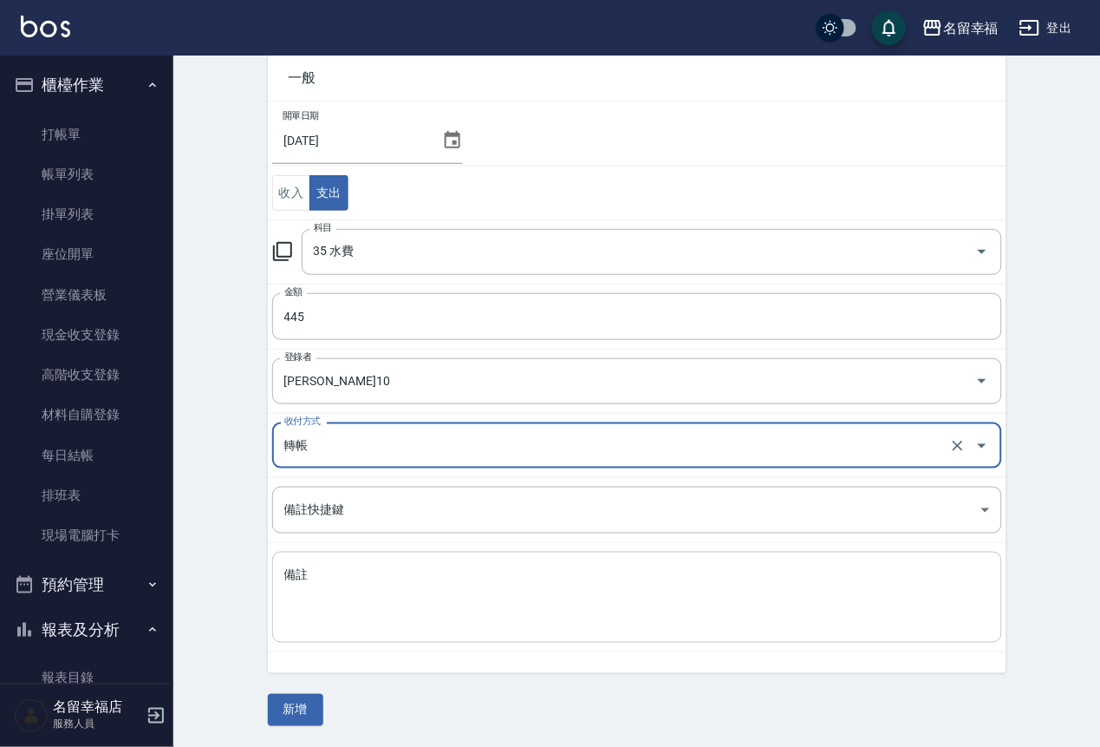
click at [384, 615] on textarea "備註" at bounding box center [637, 597] width 706 height 62
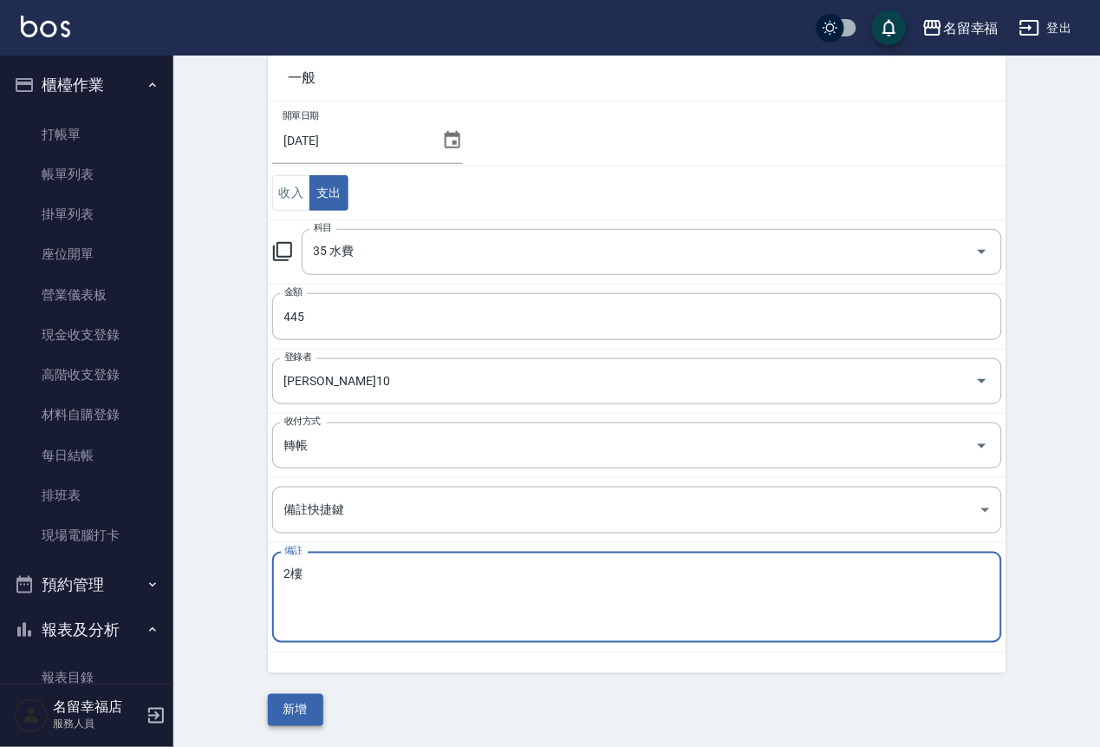
type textarea "2樓"
click at [323, 702] on button "新增" at bounding box center [295, 710] width 55 height 32
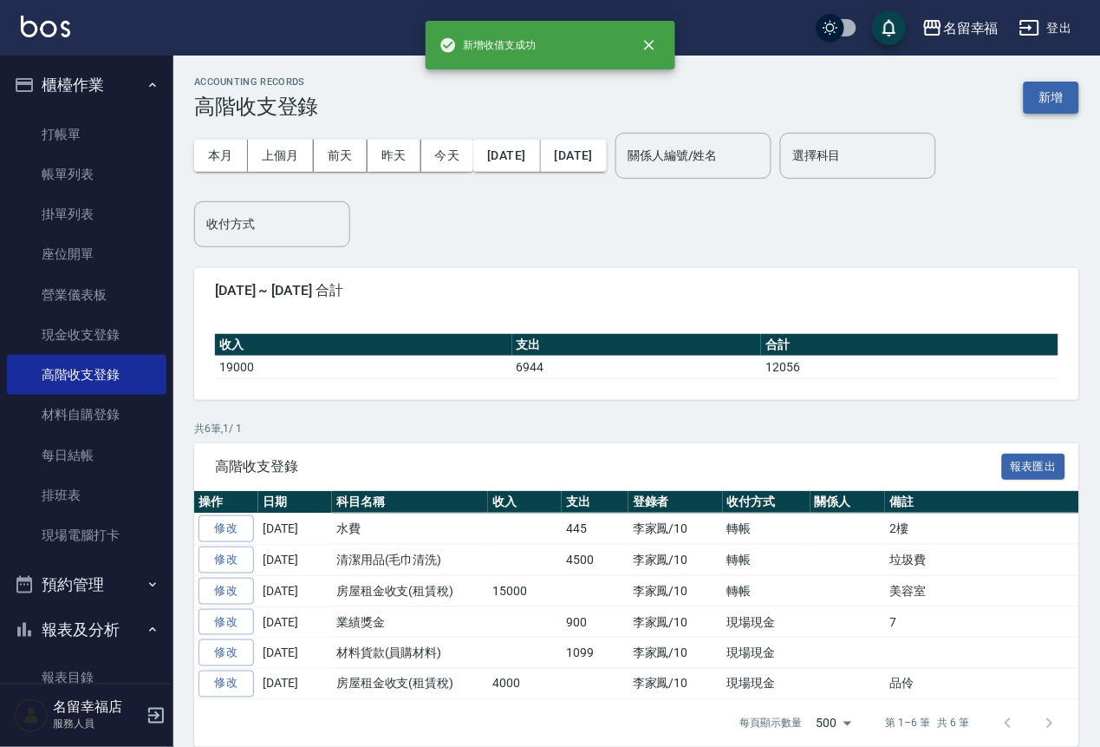
click at [1050, 101] on button "新增" at bounding box center [1051, 98] width 55 height 32
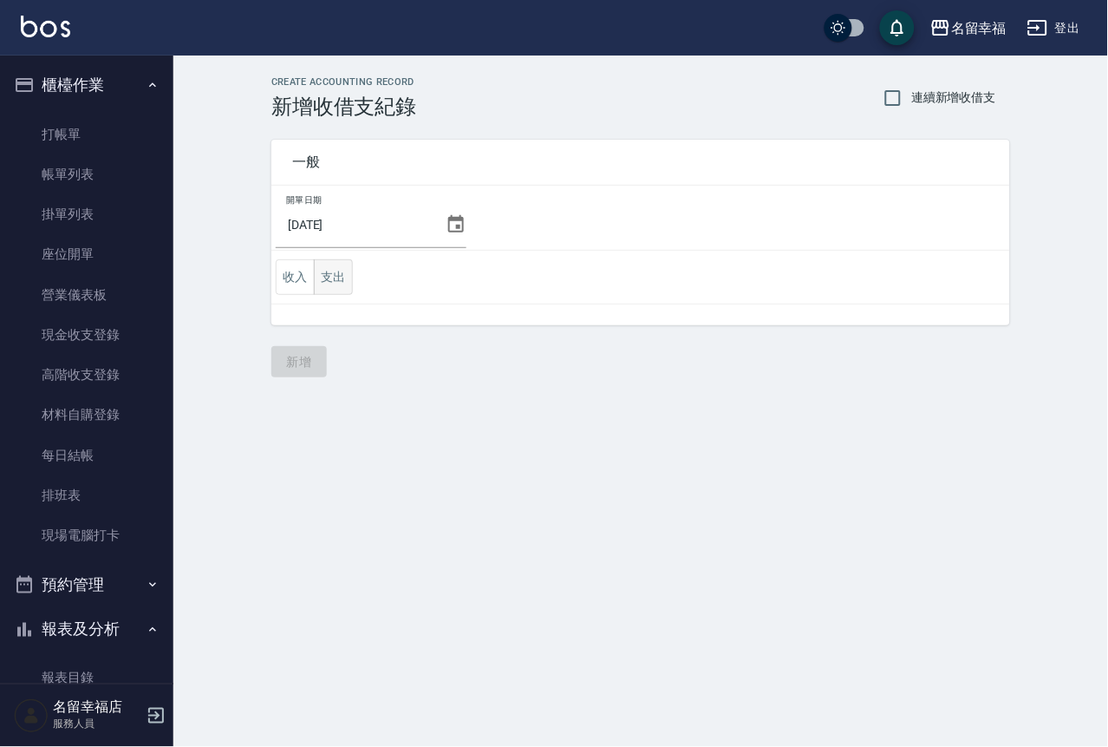
click at [353, 285] on button "支出" at bounding box center [333, 277] width 39 height 36
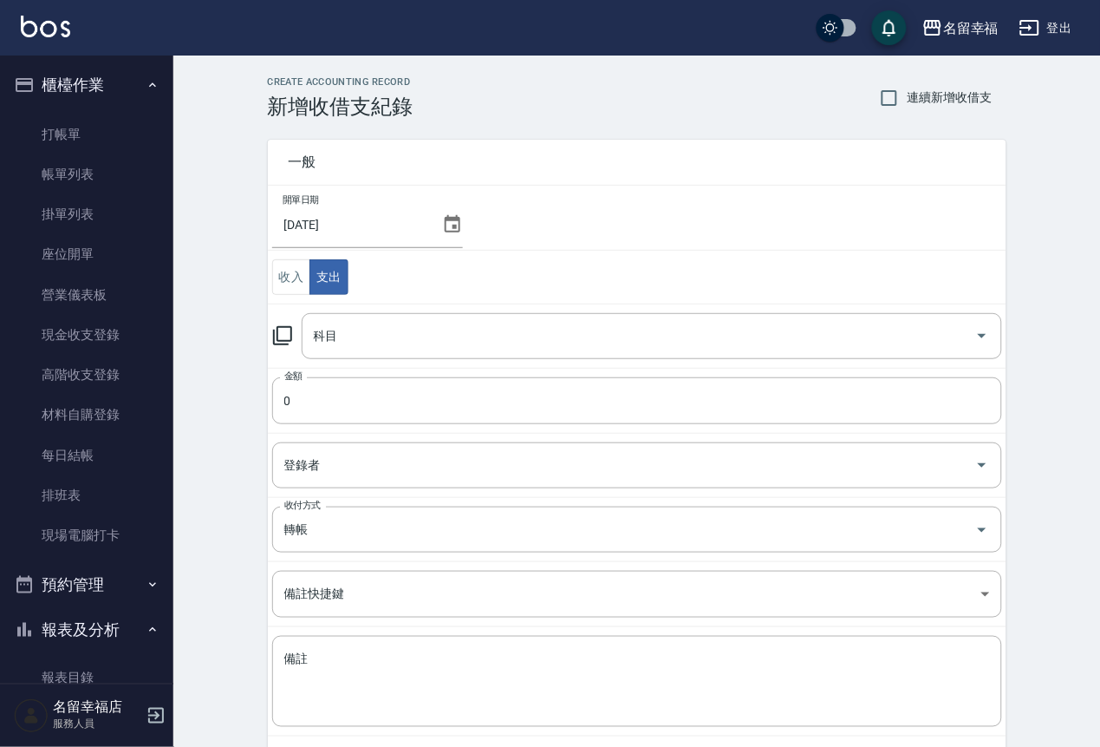
click at [293, 343] on icon at bounding box center [282, 335] width 21 height 21
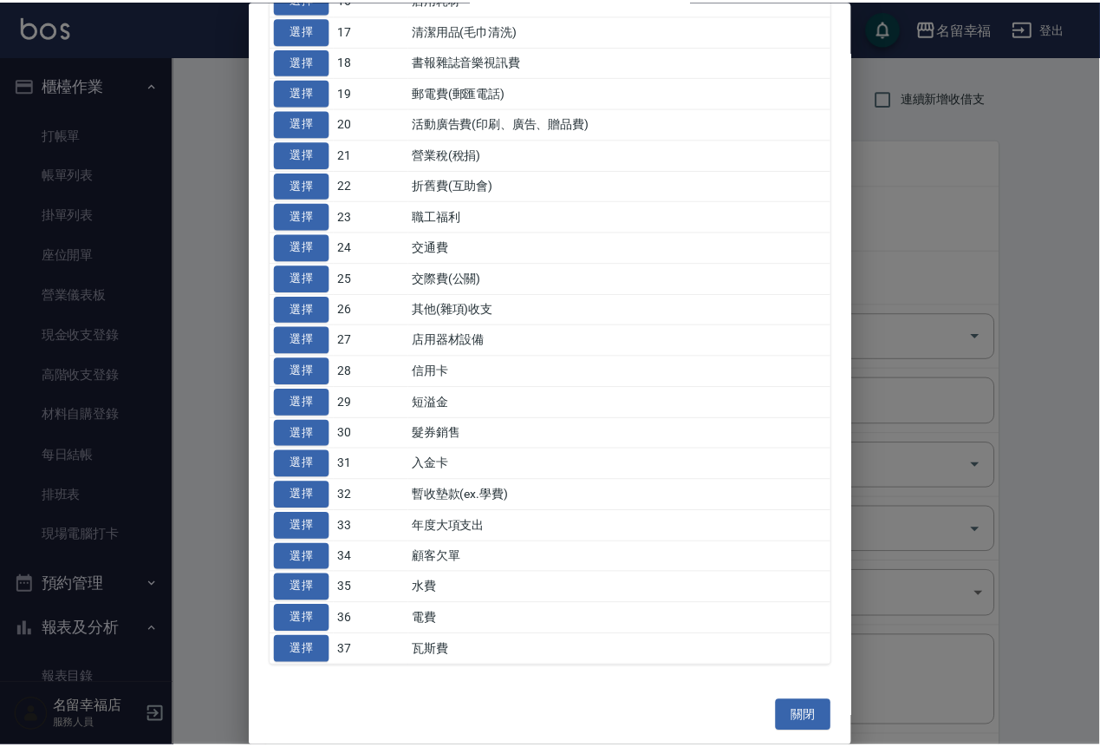
scroll to position [1092, 0]
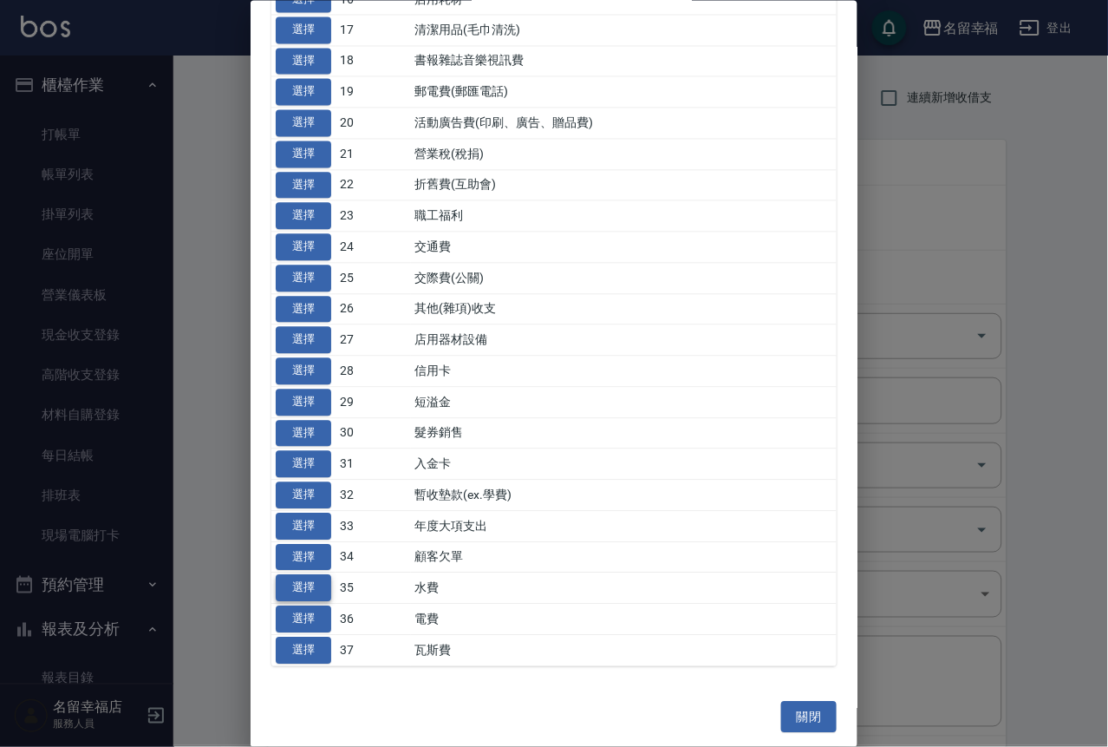
click at [315, 575] on button "選擇" at bounding box center [303, 588] width 55 height 27
type input "35 水費"
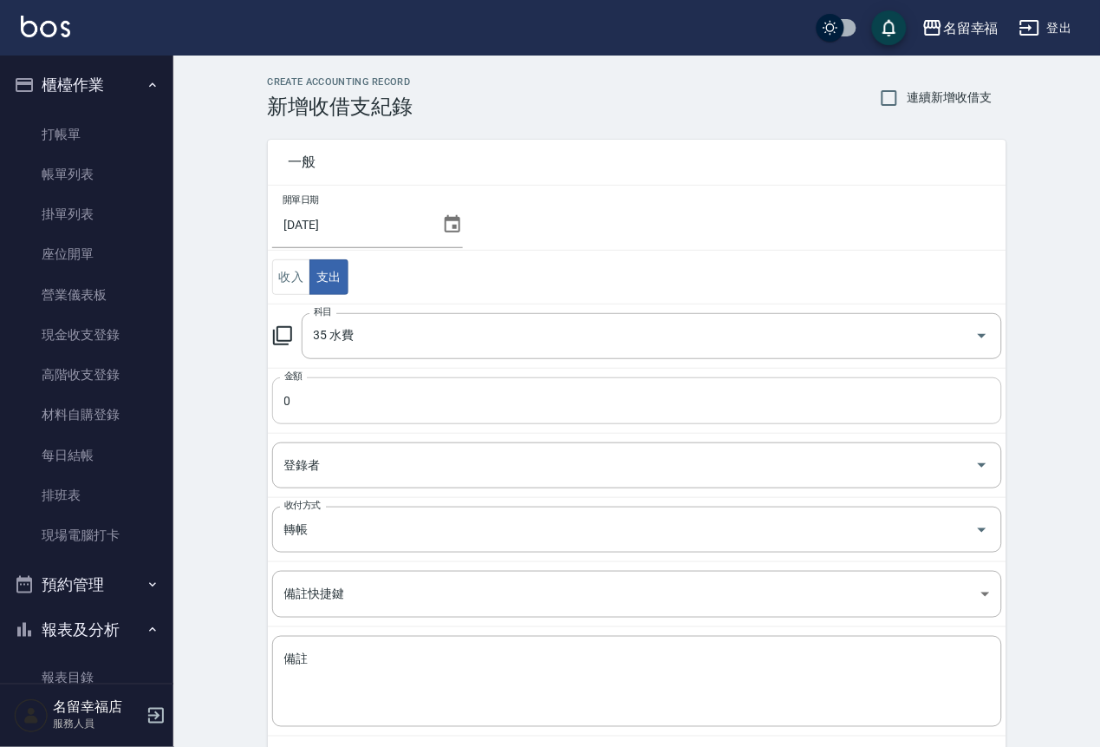
click at [327, 419] on input "0" at bounding box center [637, 400] width 730 height 47
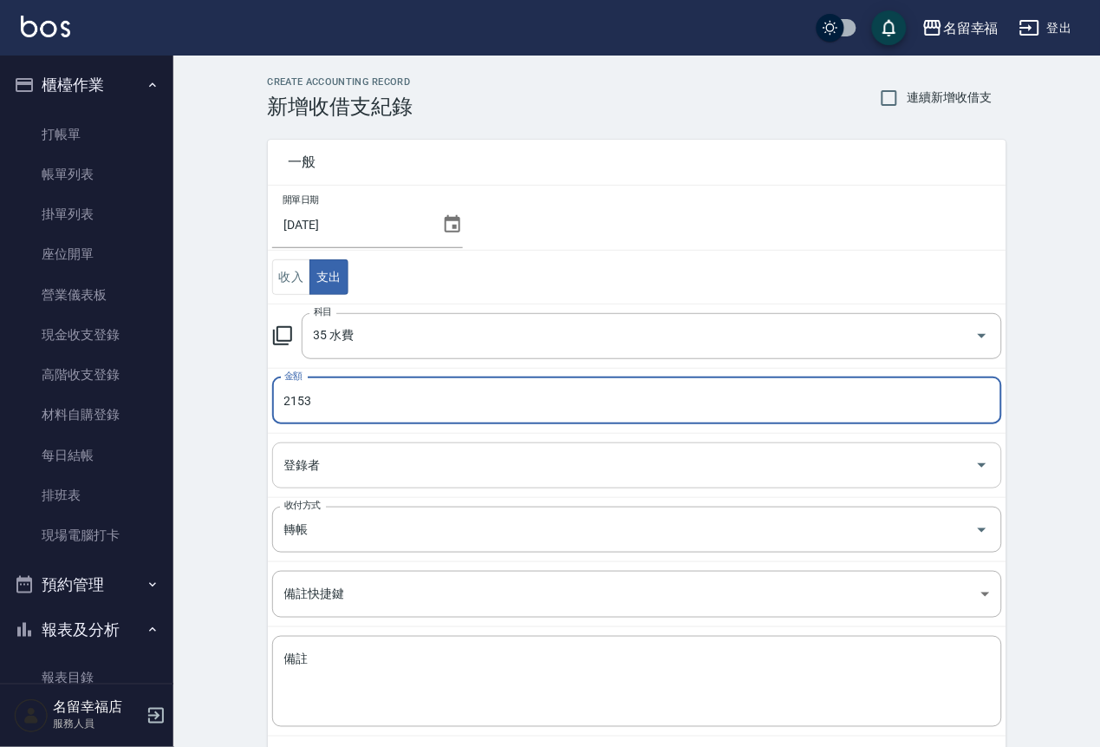
type input "2153"
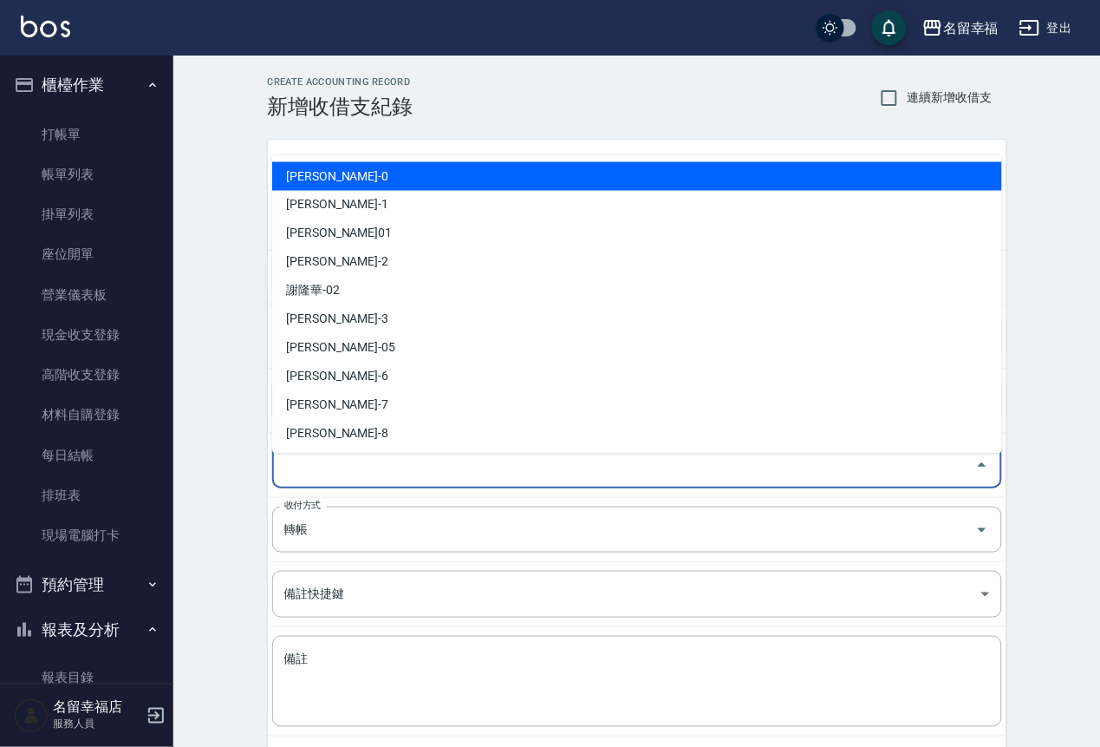
click at [338, 480] on input "登錄者" at bounding box center [624, 465] width 689 height 30
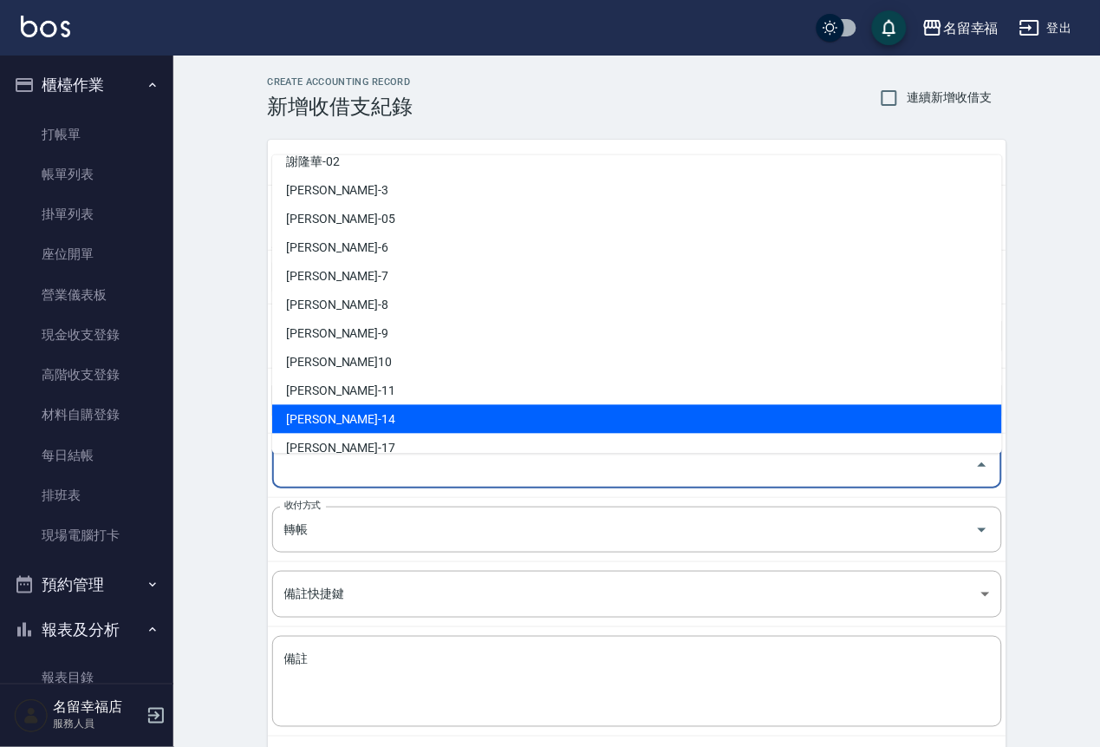
scroll to position [130, 0]
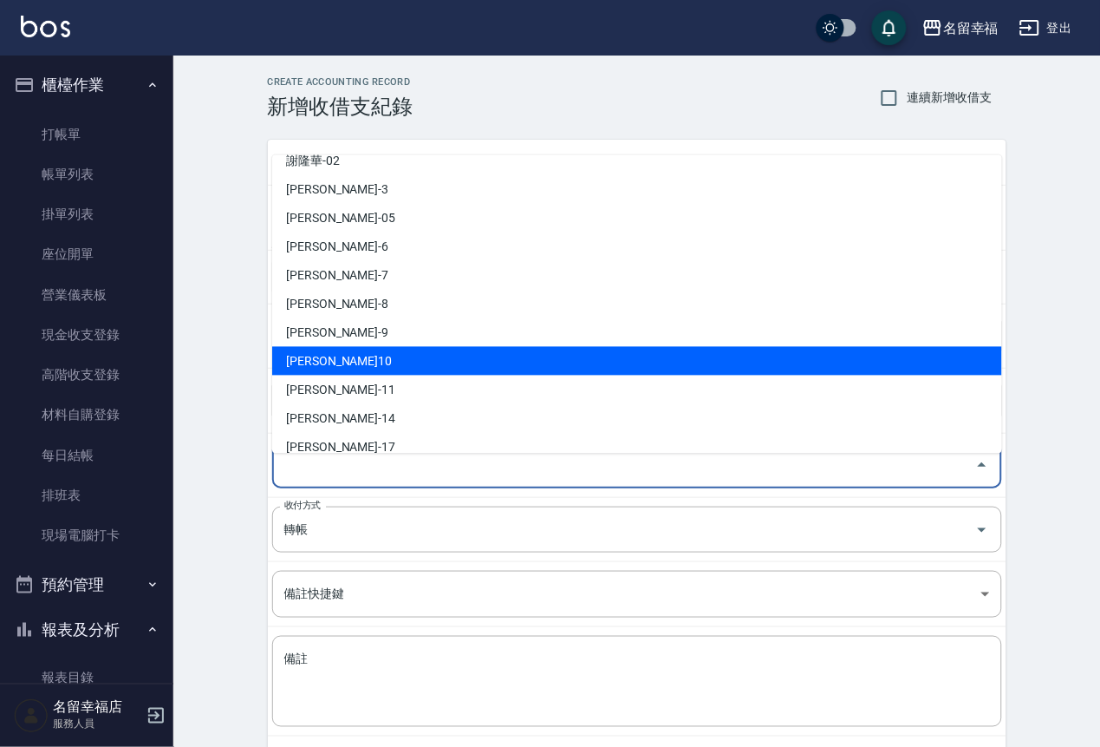
click at [358, 365] on li "[PERSON_NAME]10" at bounding box center [637, 360] width 730 height 29
type input "[PERSON_NAME]10"
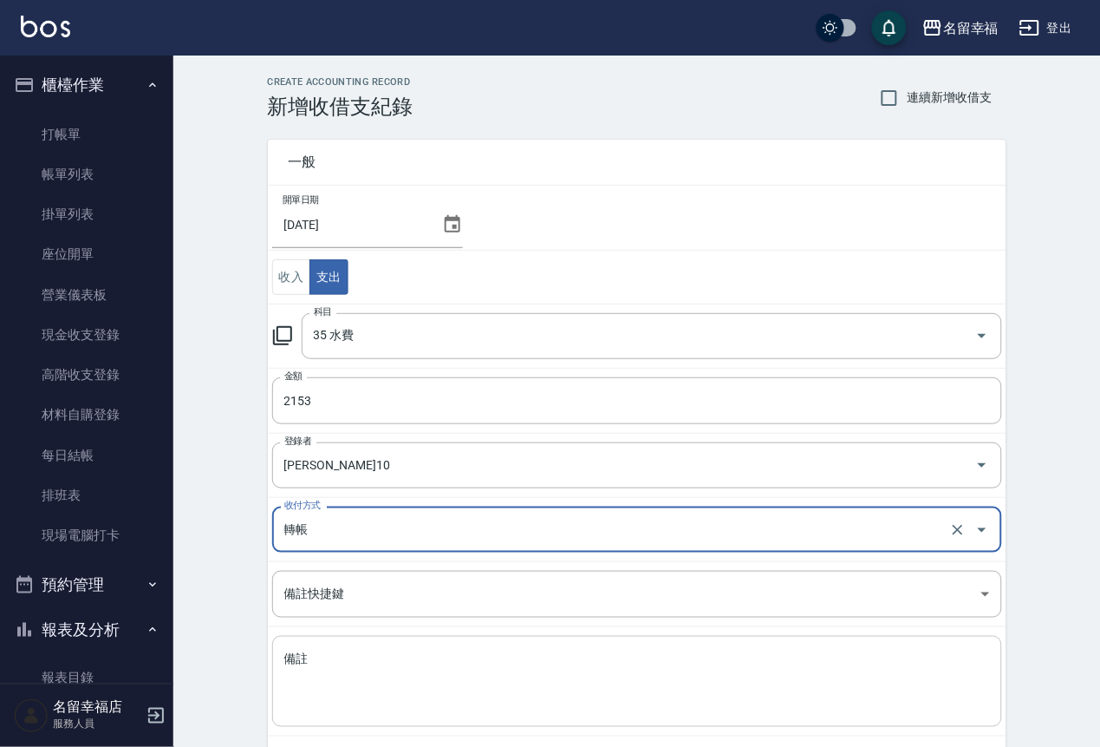
click at [454, 697] on textarea "備註" at bounding box center [637, 681] width 706 height 62
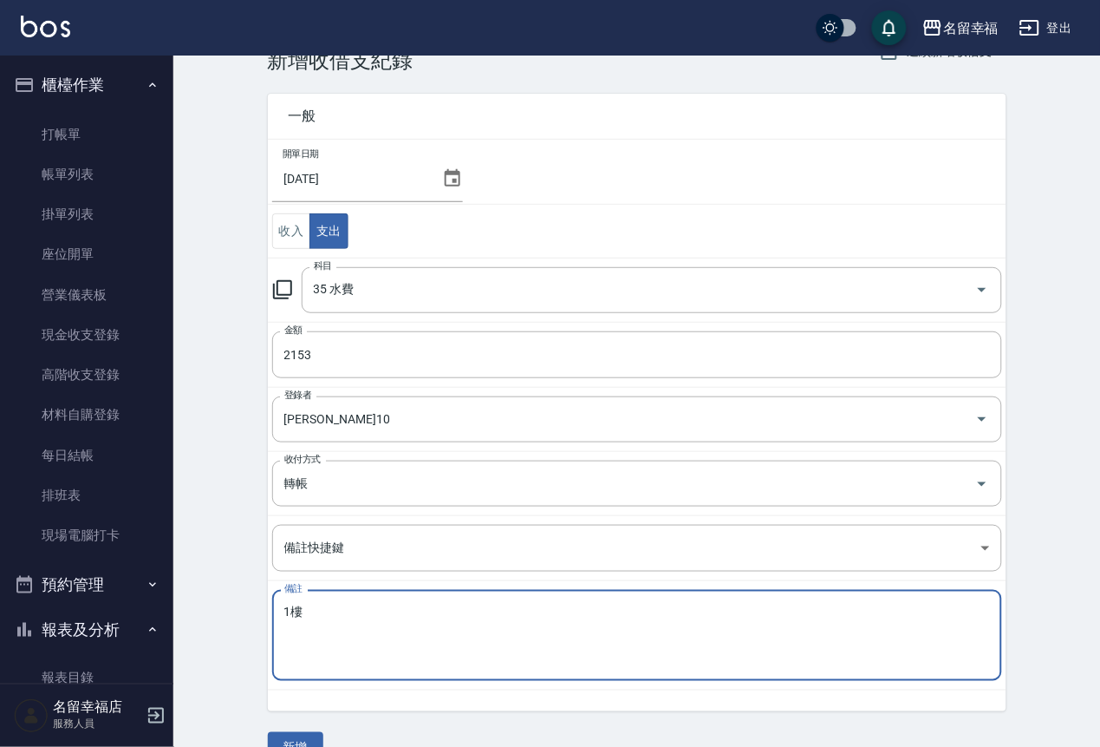
scroll to position [98, 0]
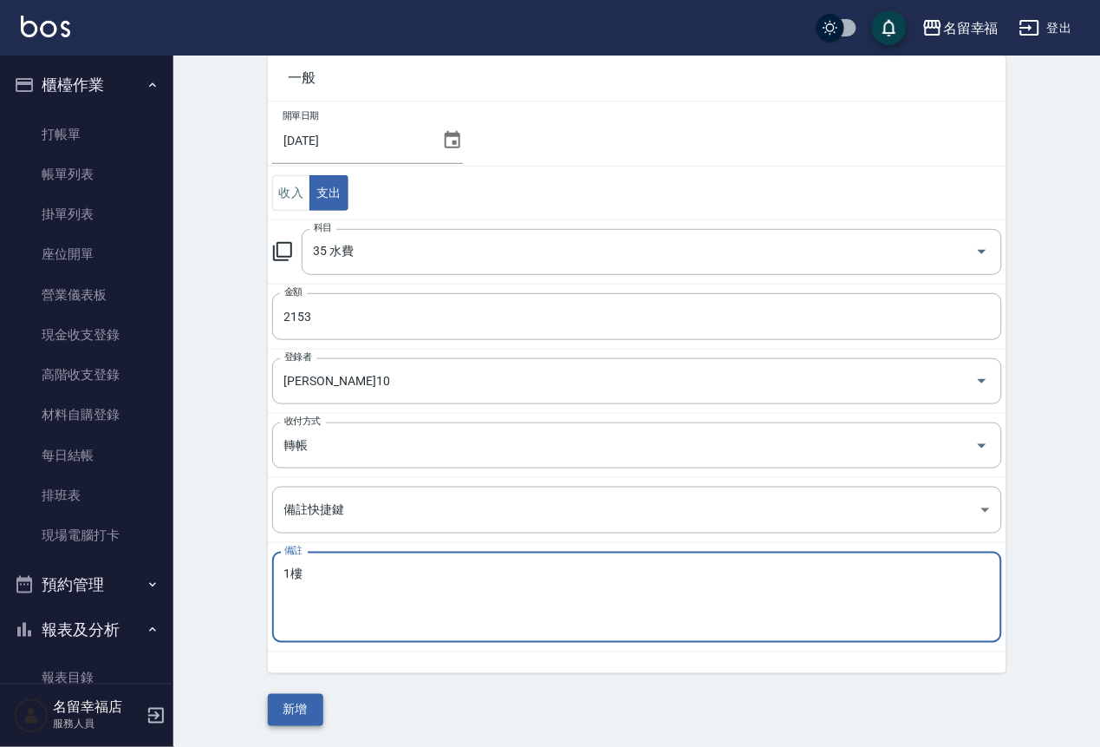
type textarea "1樓"
click at [301, 695] on button "新增" at bounding box center [295, 710] width 55 height 32
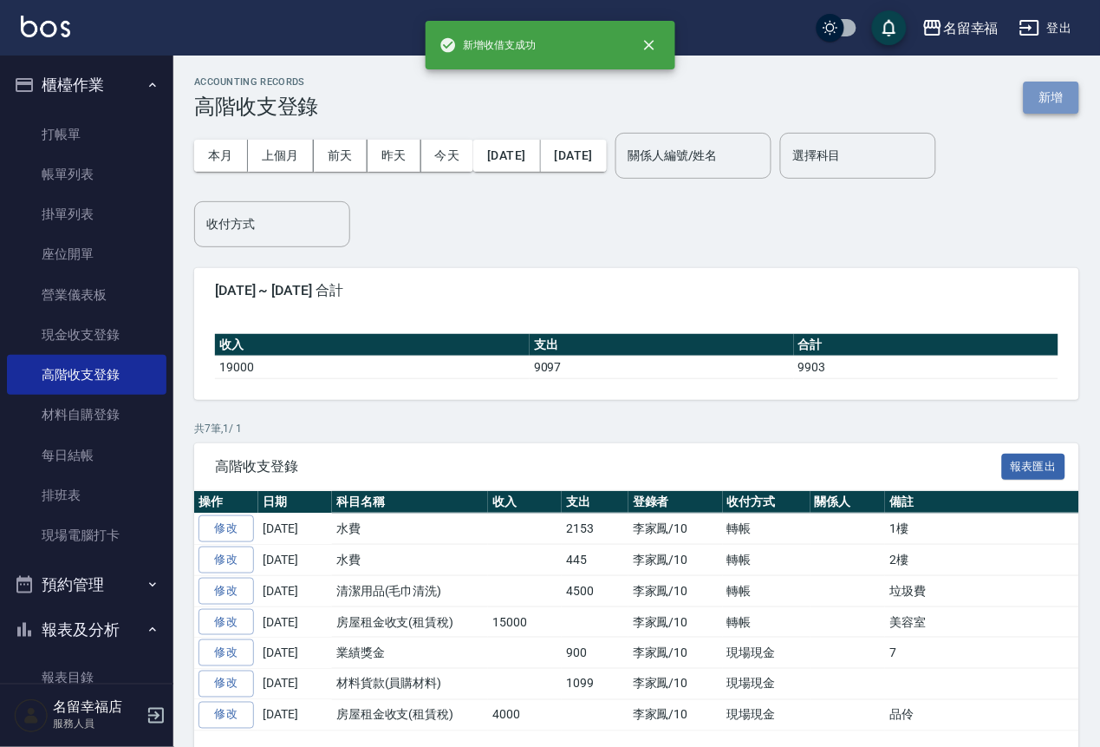
click at [1046, 98] on button "新增" at bounding box center [1051, 98] width 55 height 32
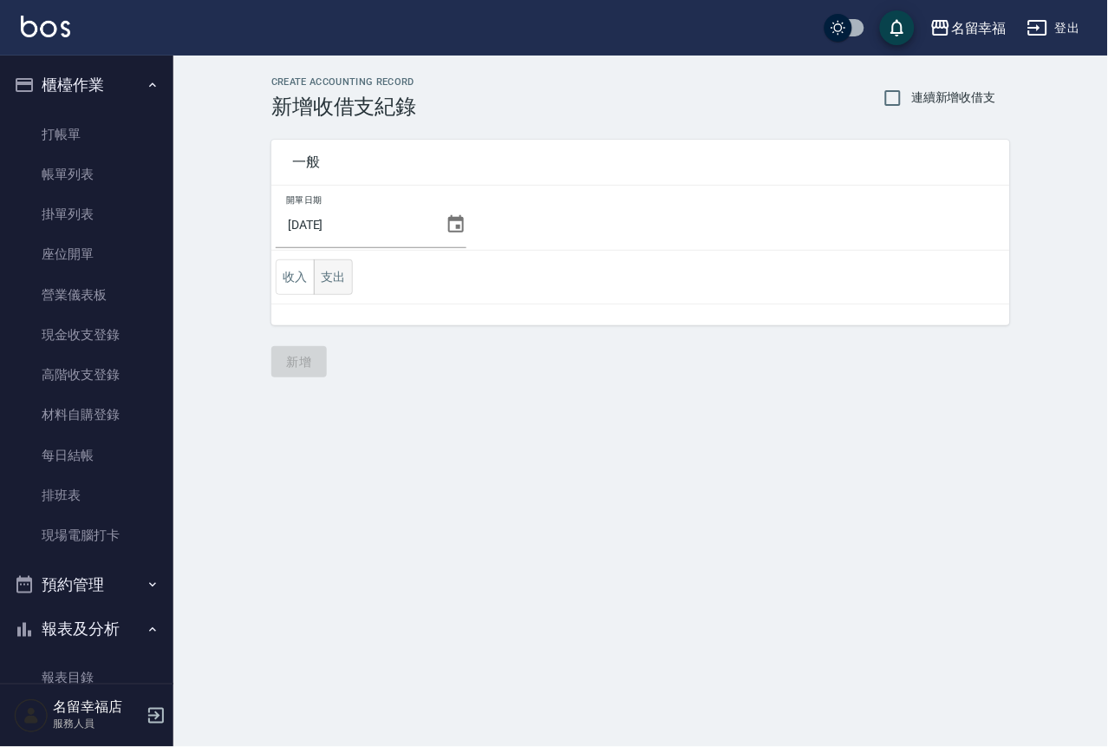
click at [352, 286] on button "支出" at bounding box center [333, 277] width 39 height 36
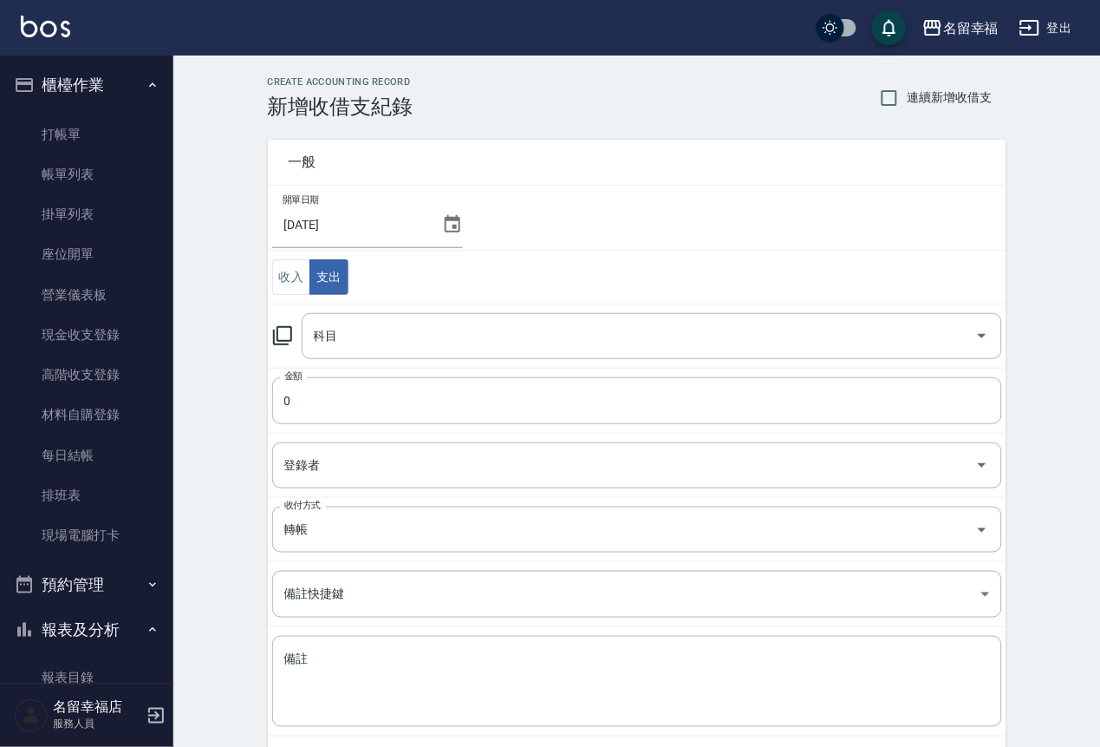
click at [277, 345] on icon at bounding box center [282, 335] width 21 height 21
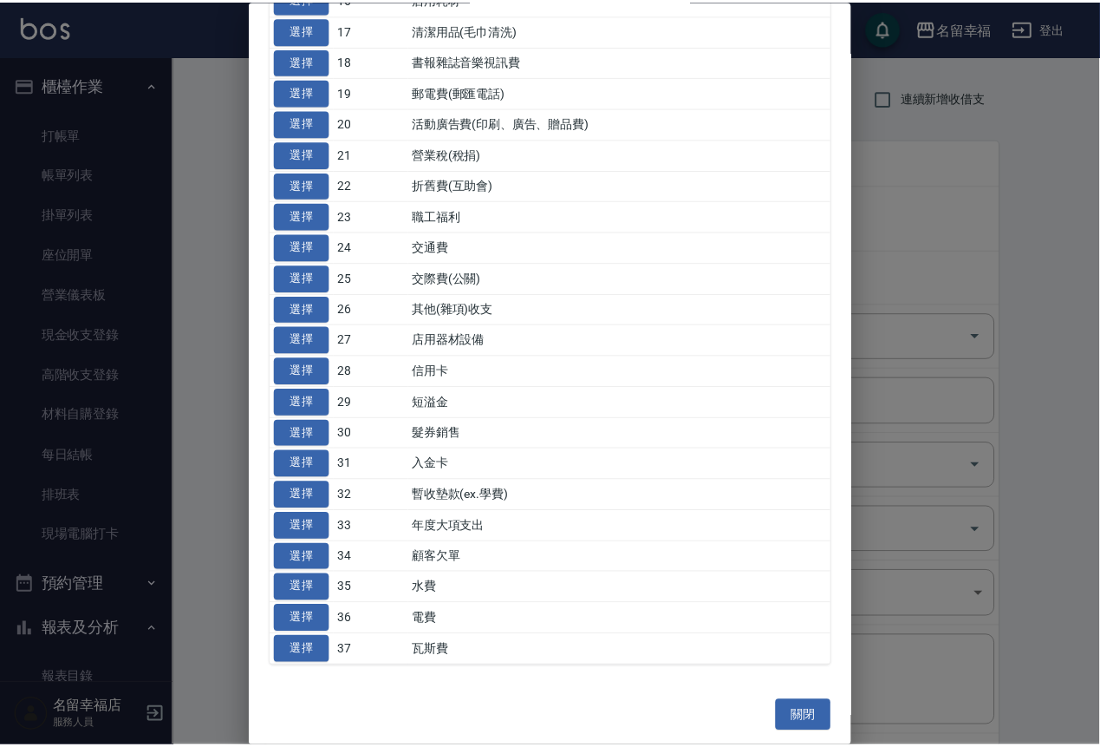
scroll to position [650, 0]
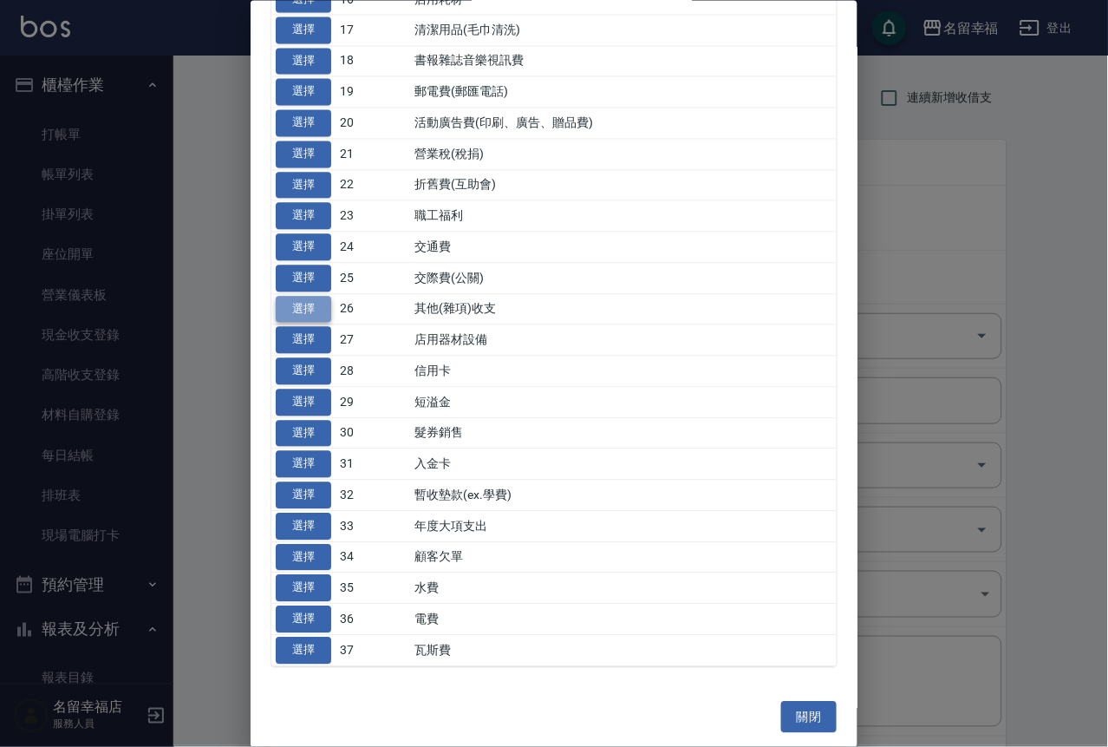
click at [314, 323] on button "選擇" at bounding box center [303, 309] width 55 height 27
type input "26 其他(雜項)收支"
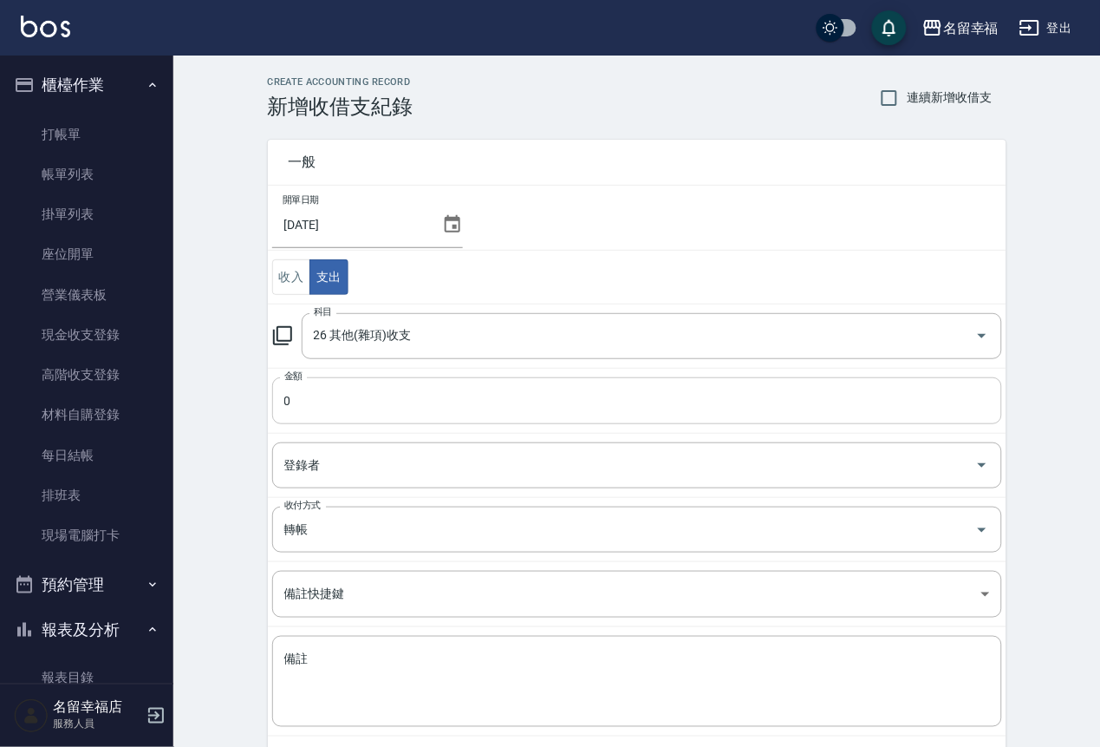
click at [319, 409] on input "0" at bounding box center [637, 400] width 730 height 47
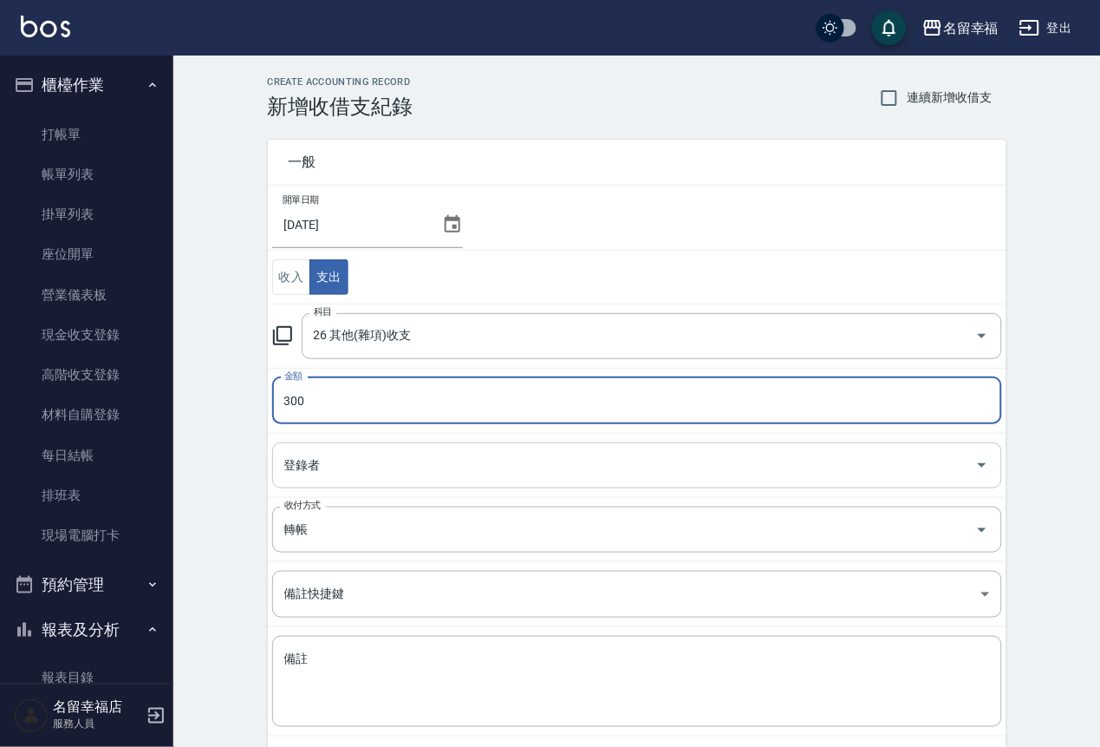
type input "300"
click at [349, 470] on input "登錄者" at bounding box center [624, 465] width 689 height 30
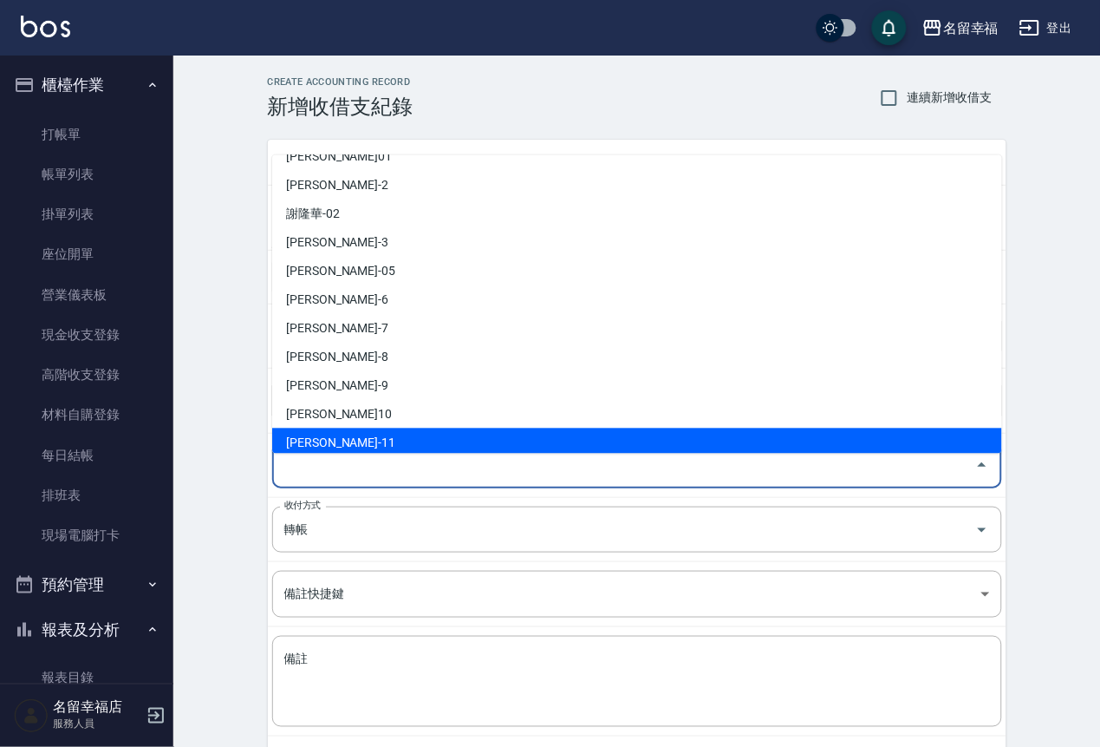
scroll to position [130, 0]
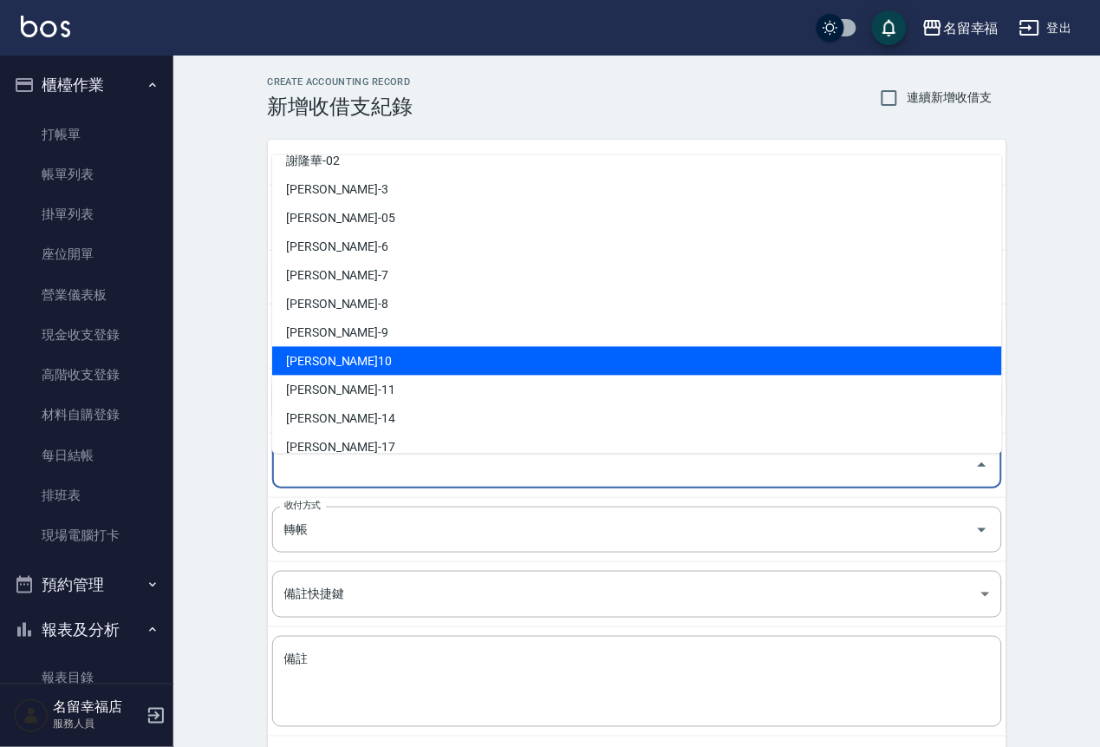
click at [355, 363] on li "[PERSON_NAME]10" at bounding box center [637, 360] width 730 height 29
type input "[PERSON_NAME]10"
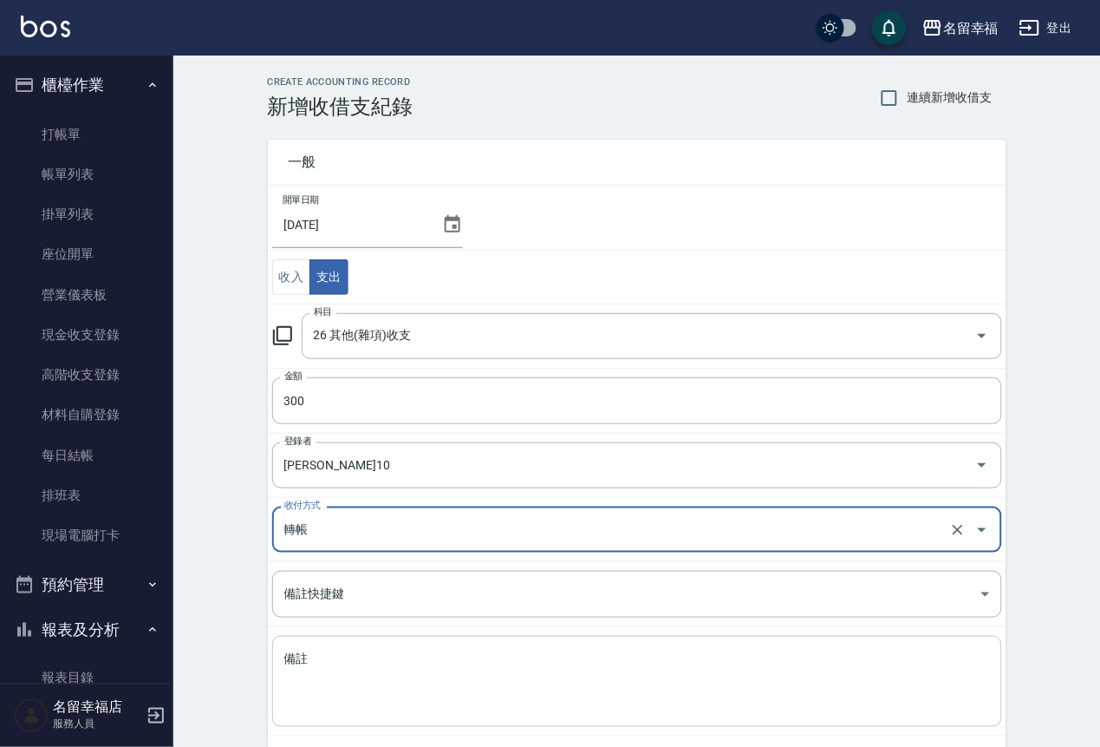
drag, startPoint x: 394, startPoint y: 700, endPoint x: 380, endPoint y: 694, distance: 15.1
click at [393, 700] on textarea "備註" at bounding box center [637, 681] width 706 height 62
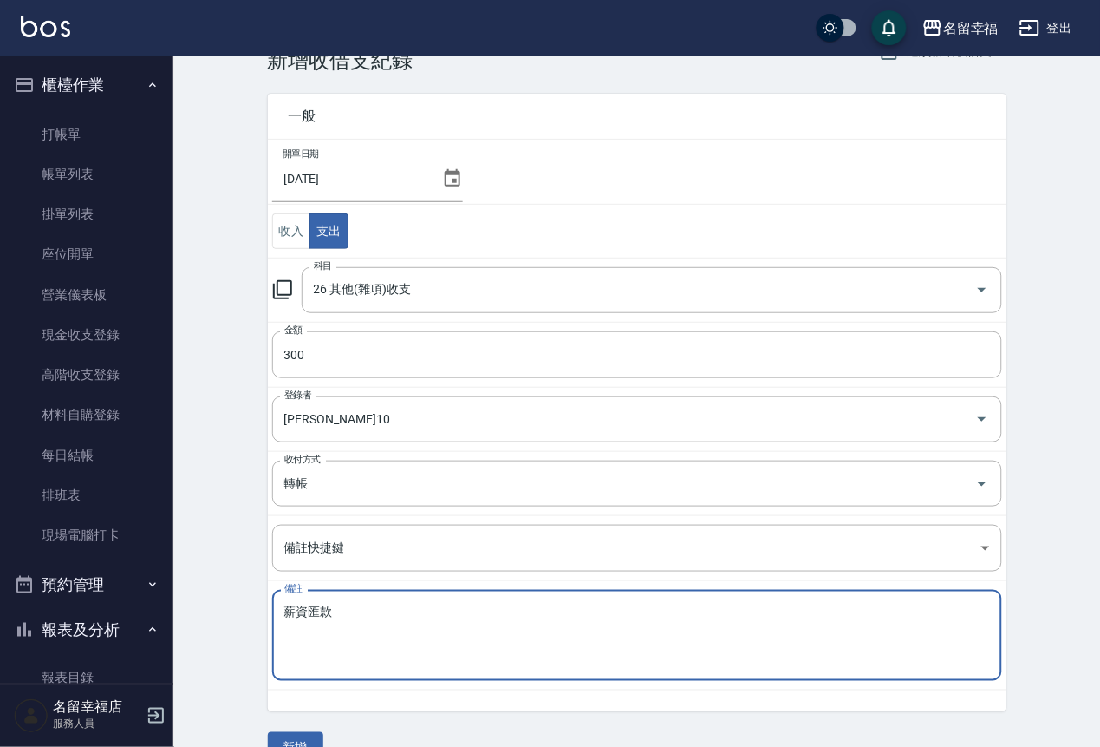
scroll to position [98, 0]
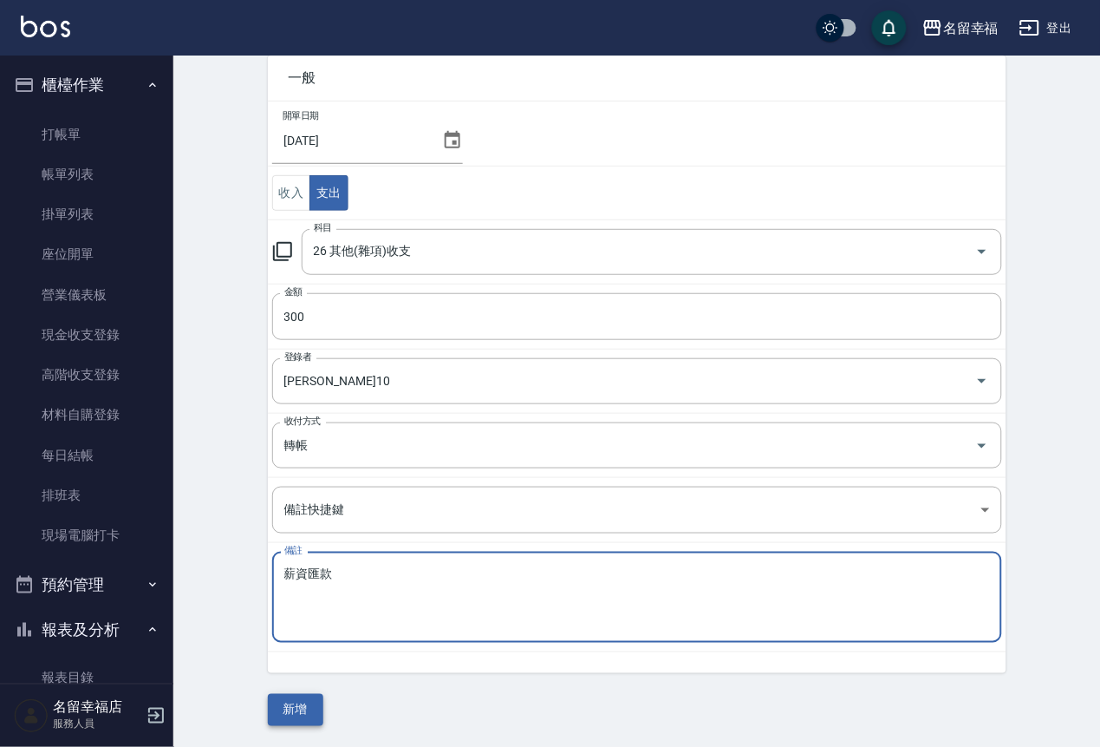
type textarea "薪資匯款"
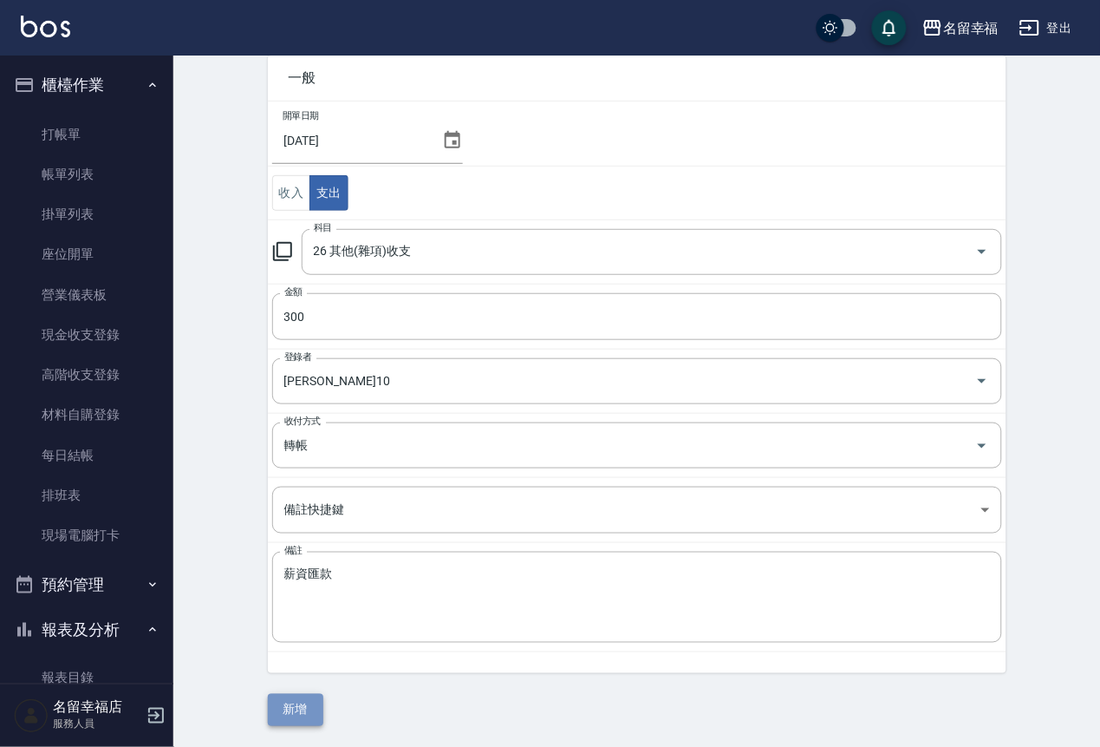
click at [307, 702] on button "新增" at bounding box center [295, 710] width 55 height 32
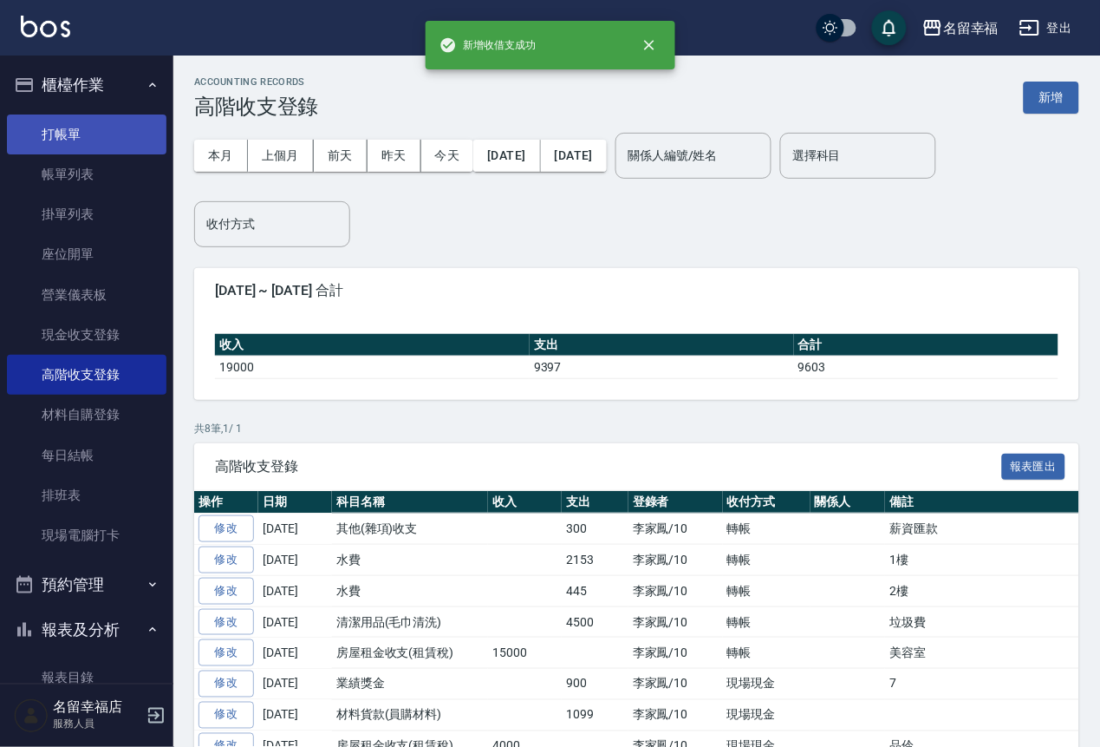
click at [71, 143] on link "打帳單" at bounding box center [87, 134] width 160 height 40
